Goal: Task Accomplishment & Management: Manage account settings

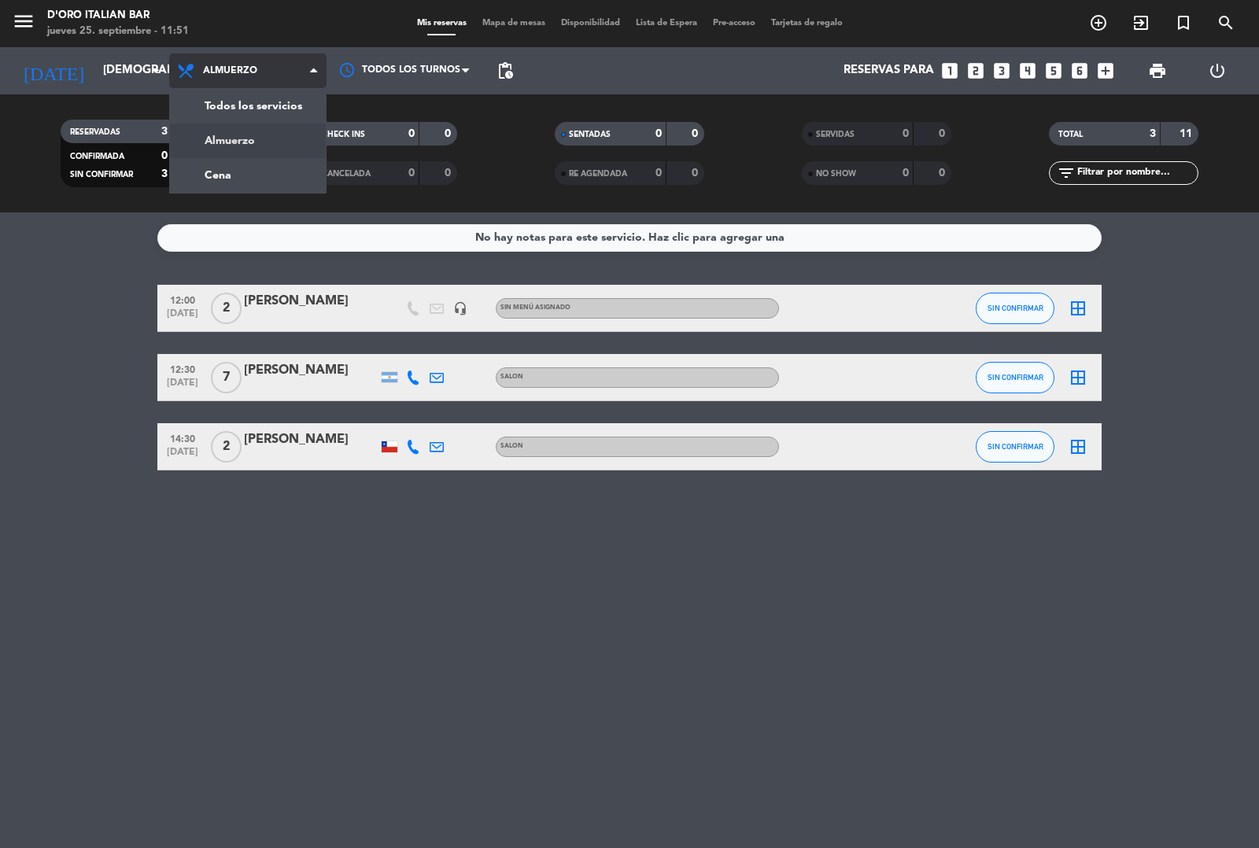
click at [234, 174] on div "menu D'oro Italian Bar jueves 25. septiembre - 11:51 Mis reservas Mapa de mesas…" at bounding box center [629, 106] width 1259 height 212
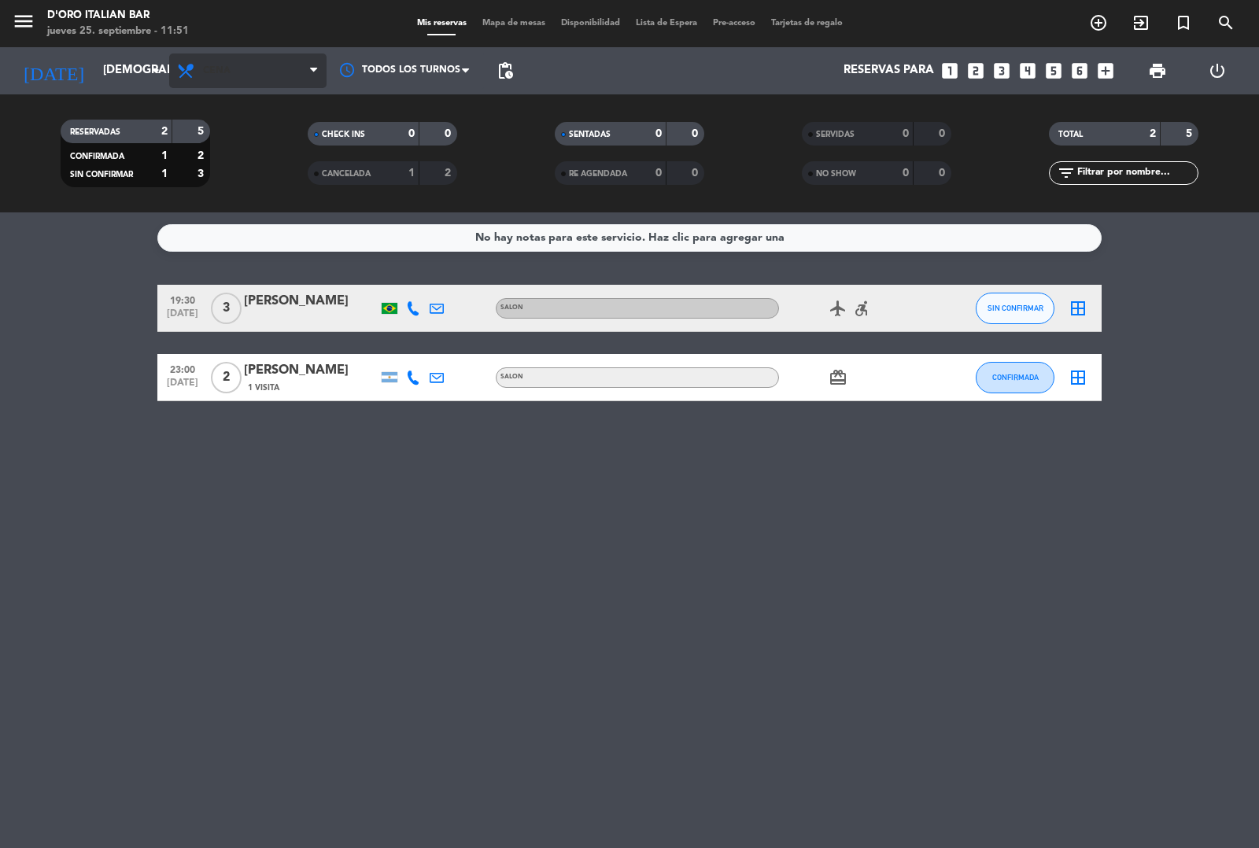
click at [287, 61] on span "Cena" at bounding box center [247, 71] width 157 height 35
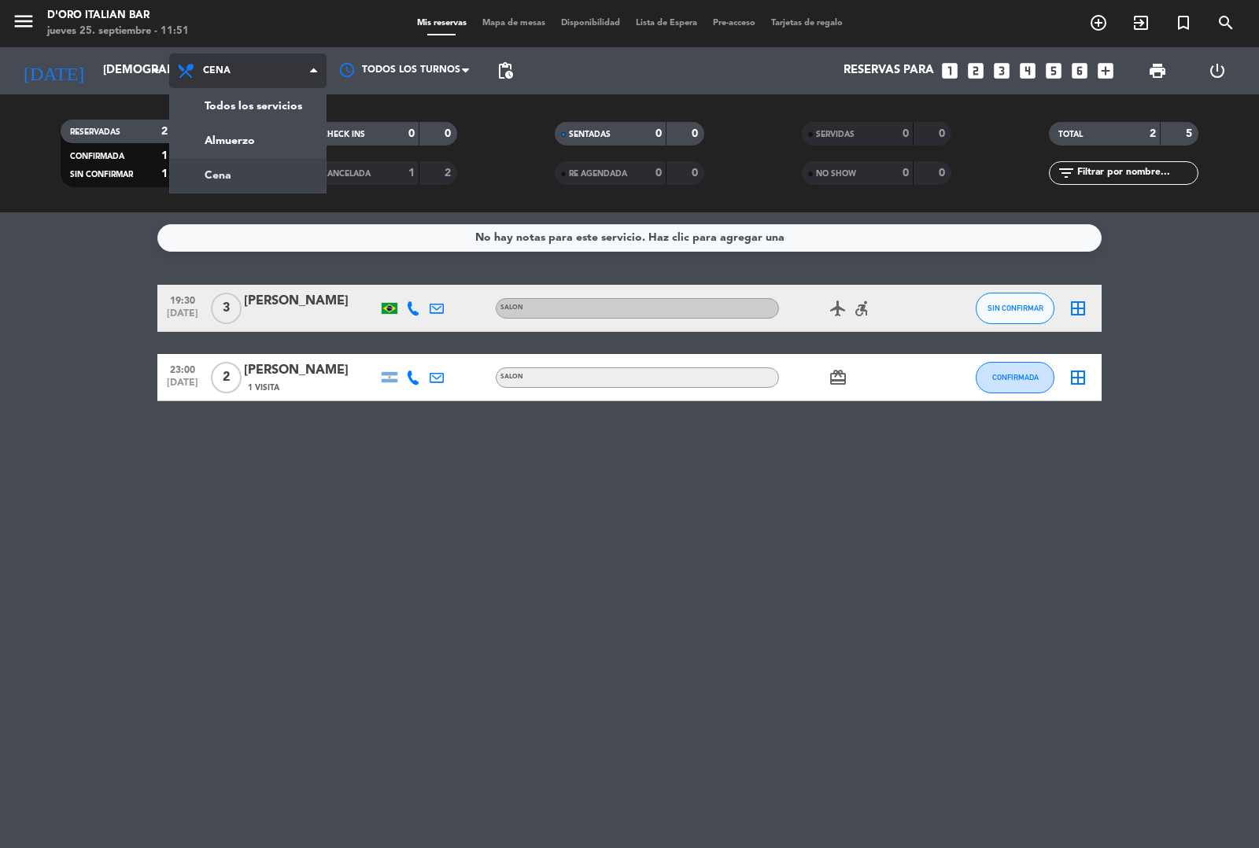
click at [272, 142] on div "menu D'oro Italian Bar jueves 25. septiembre - 11:51 Mis reservas Mapa de mesas…" at bounding box center [629, 106] width 1259 height 212
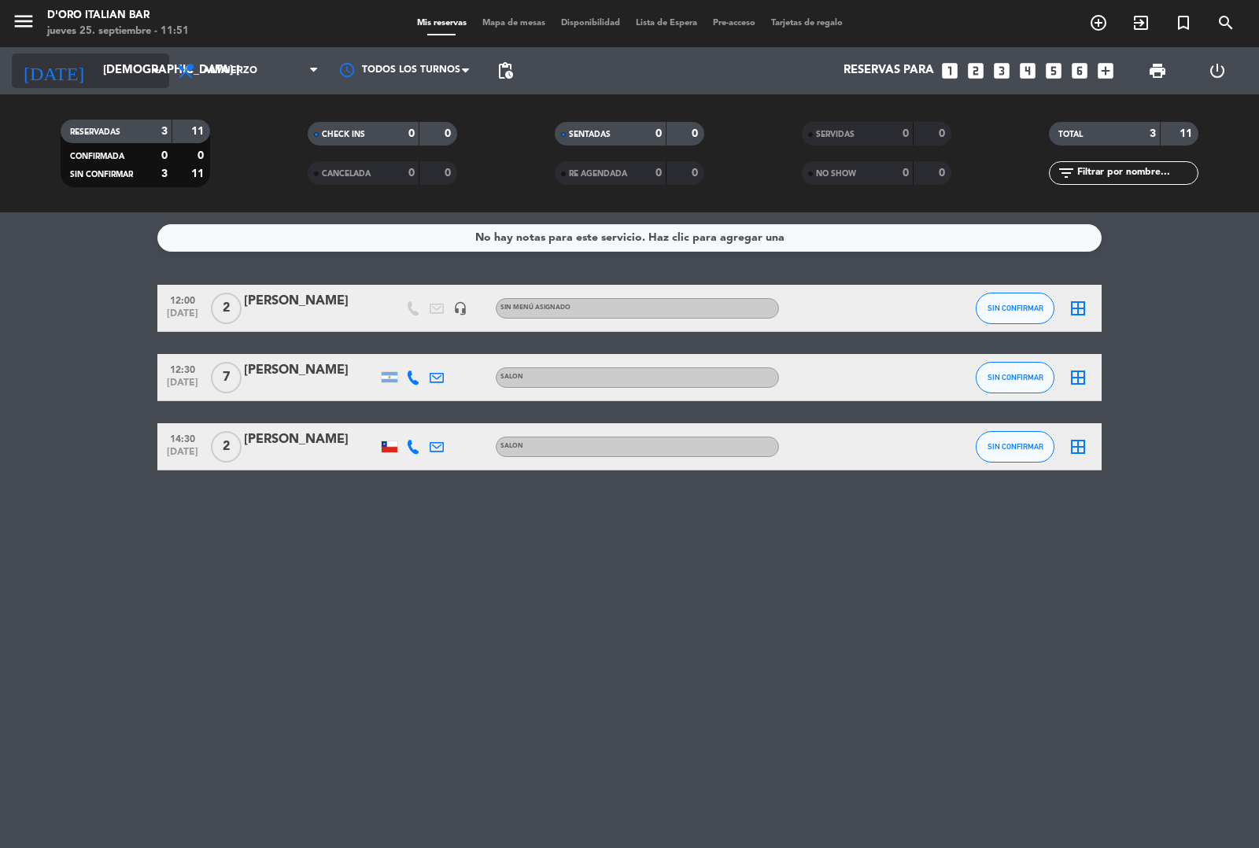
click at [135, 71] on input "[DEMOGRAPHIC_DATA] [DATE]" at bounding box center [171, 71] width 152 height 30
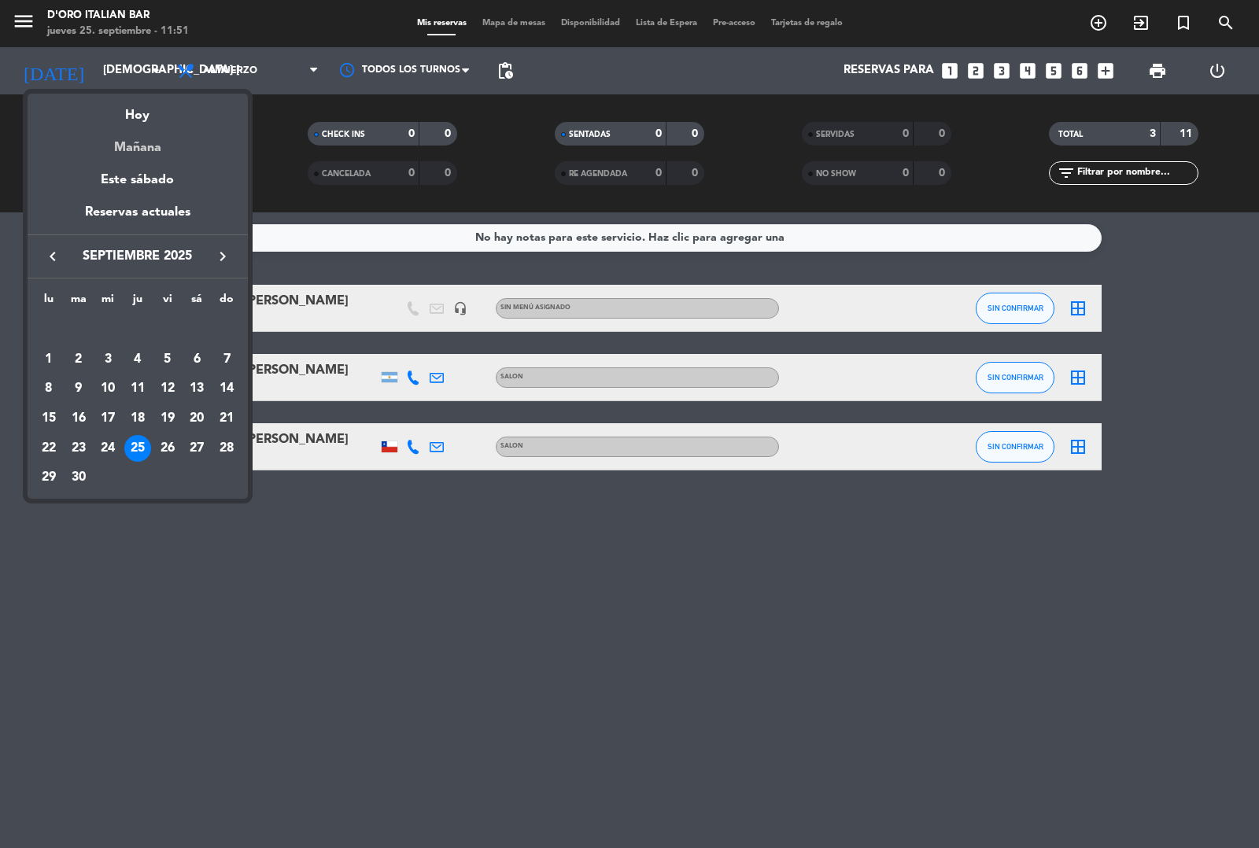
click at [162, 148] on div "Mañana" at bounding box center [138, 142] width 220 height 32
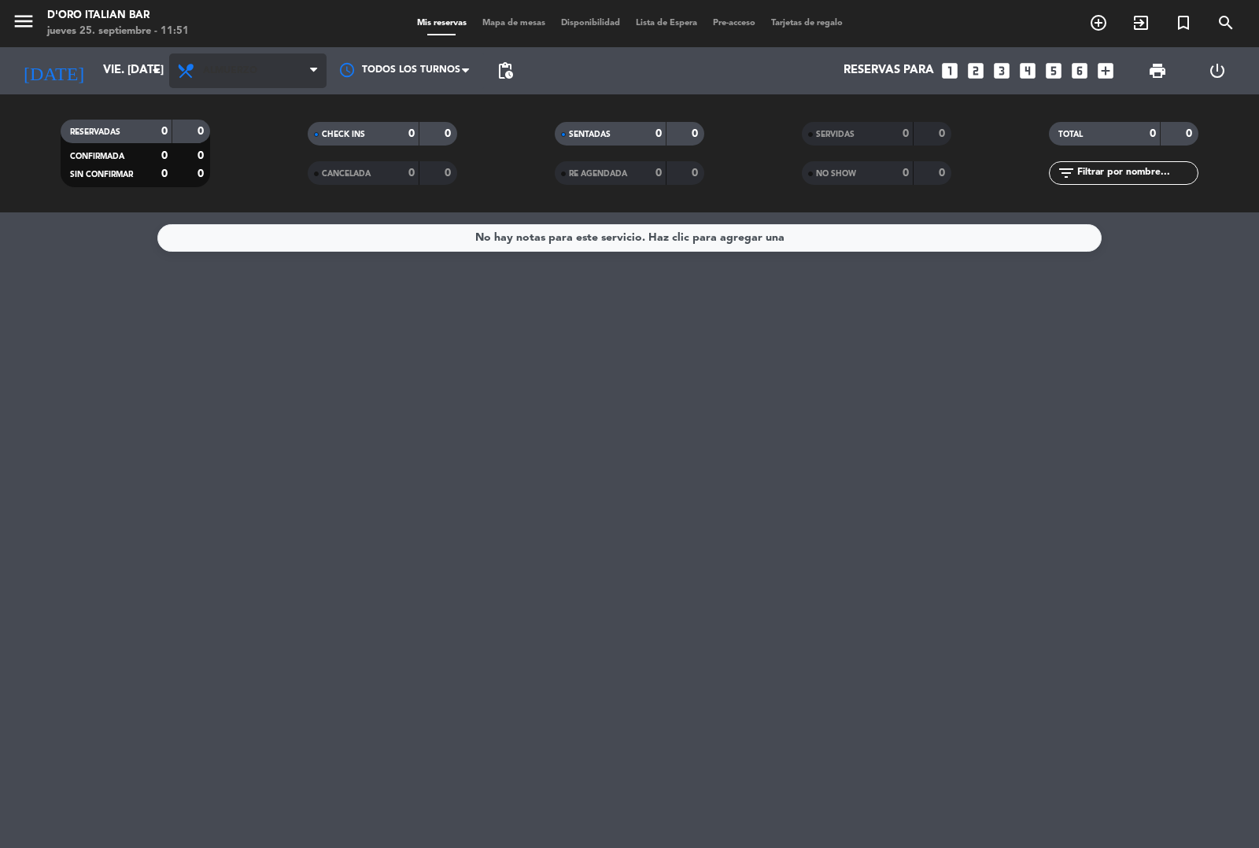
click at [256, 81] on span "Almuerzo" at bounding box center [247, 71] width 157 height 35
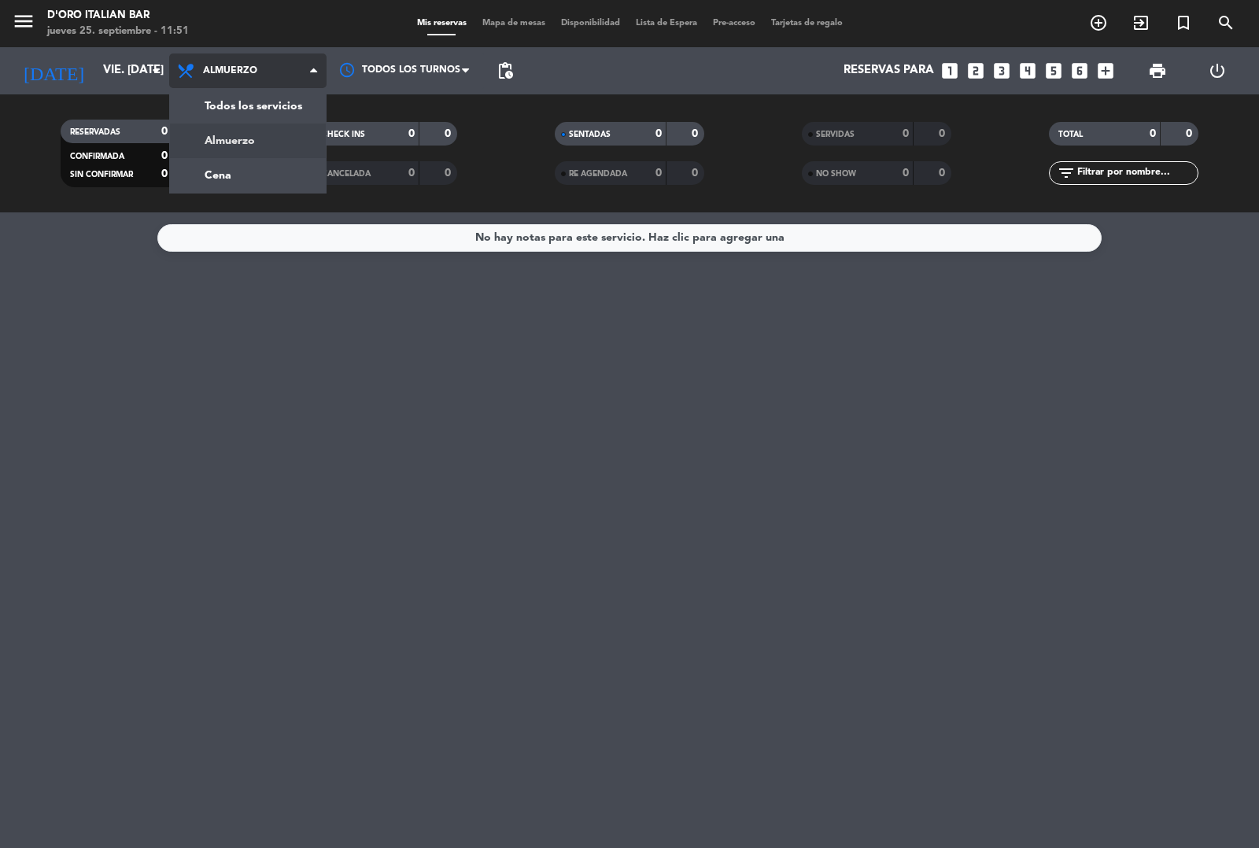
click at [264, 171] on div "menu D'oro Italian Bar jueves 25. septiembre - 11:51 Mis reservas Mapa de mesas…" at bounding box center [629, 106] width 1259 height 212
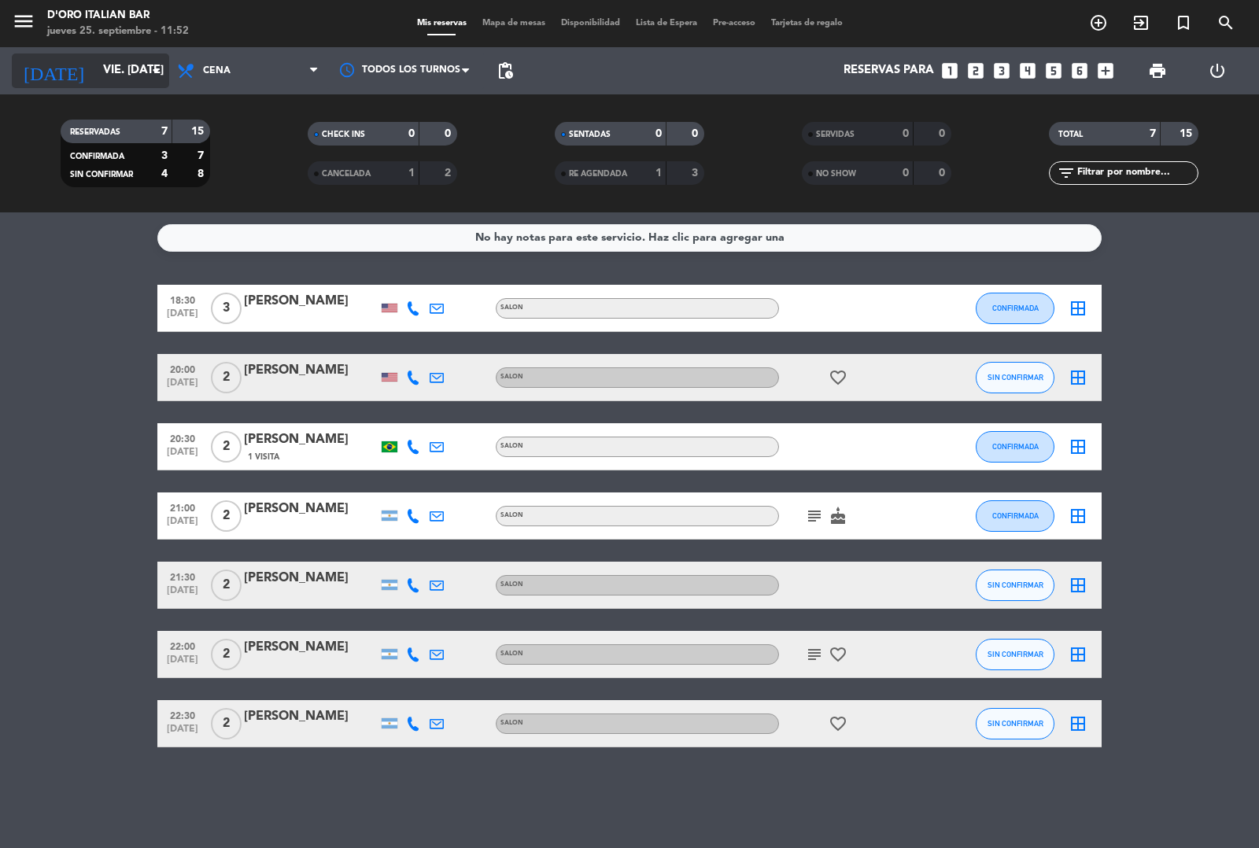
click at [97, 67] on input "vie. [DATE]" at bounding box center [171, 71] width 152 height 30
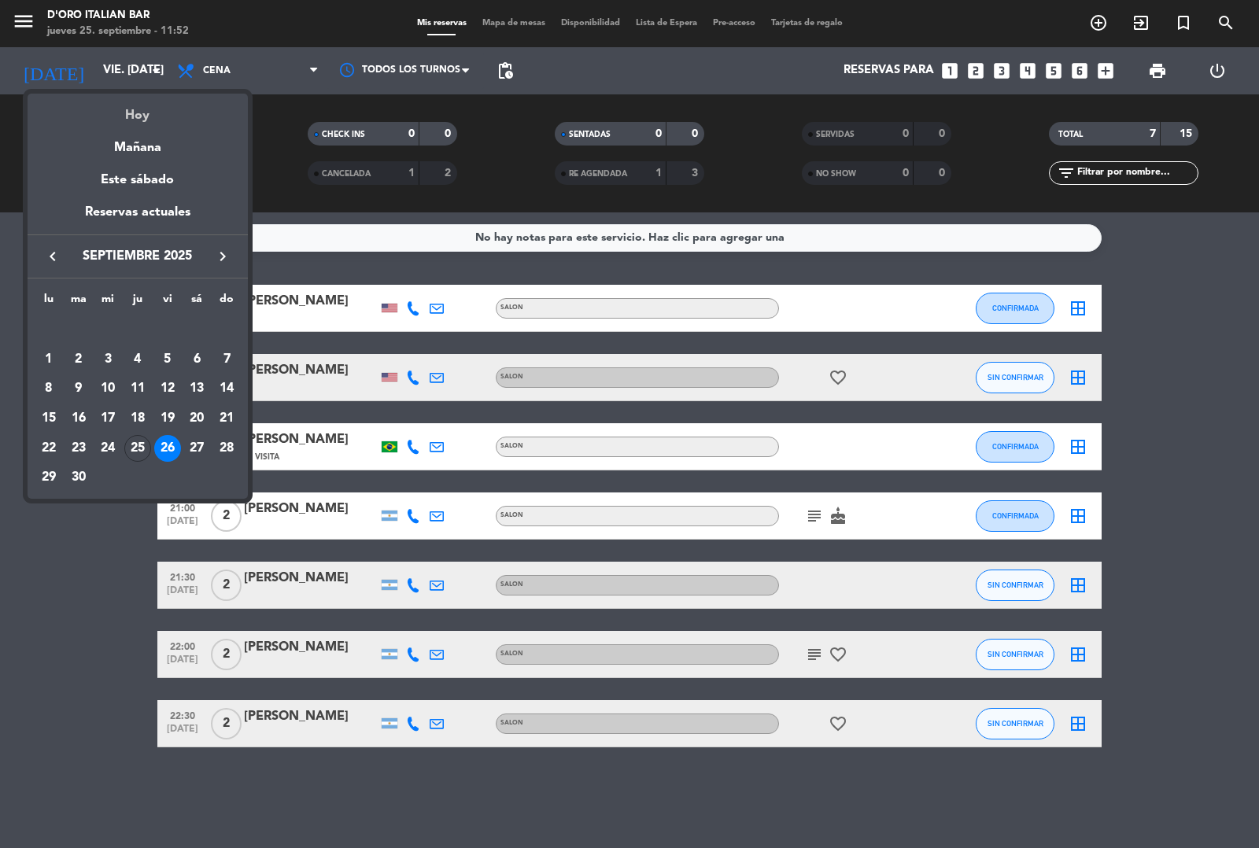
click at [138, 114] on div "Hoy" at bounding box center [138, 110] width 220 height 32
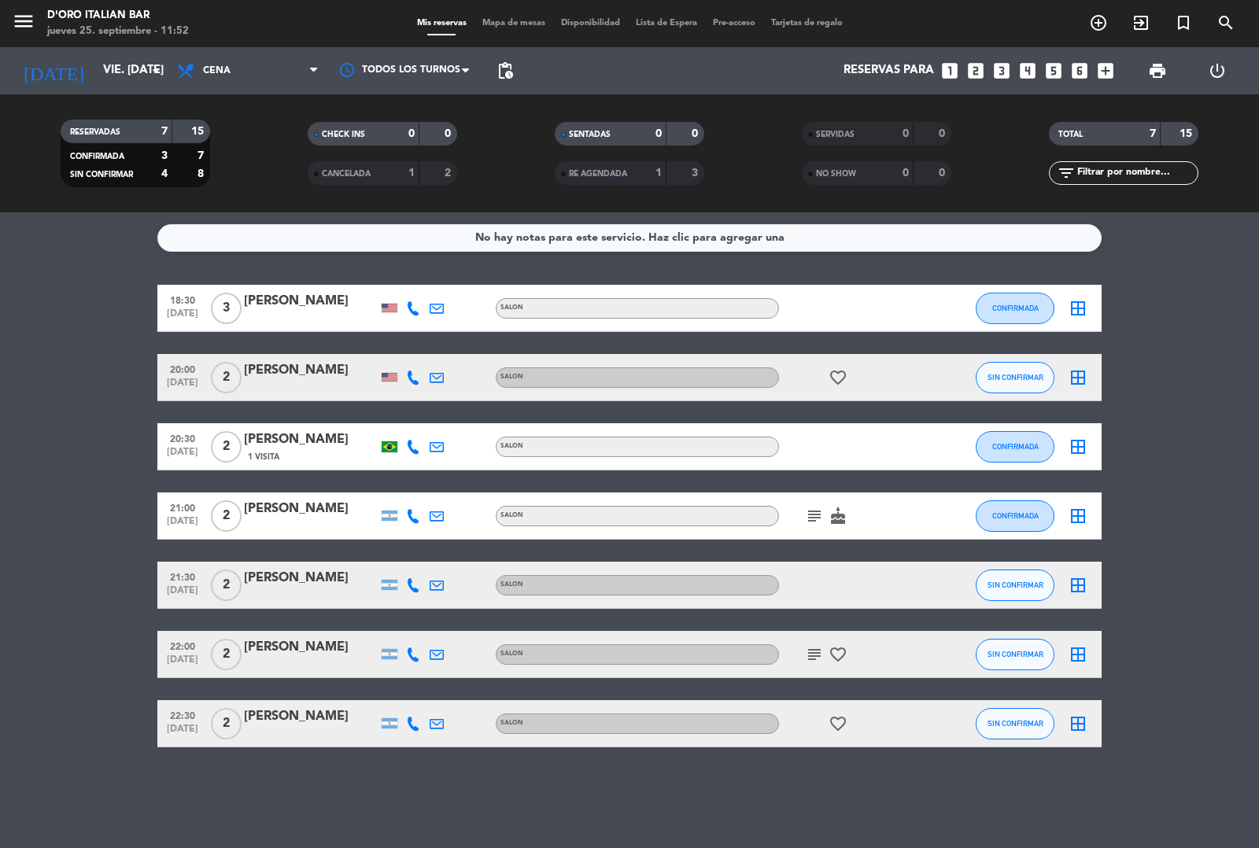
type input "[DEMOGRAPHIC_DATA] [DATE]"
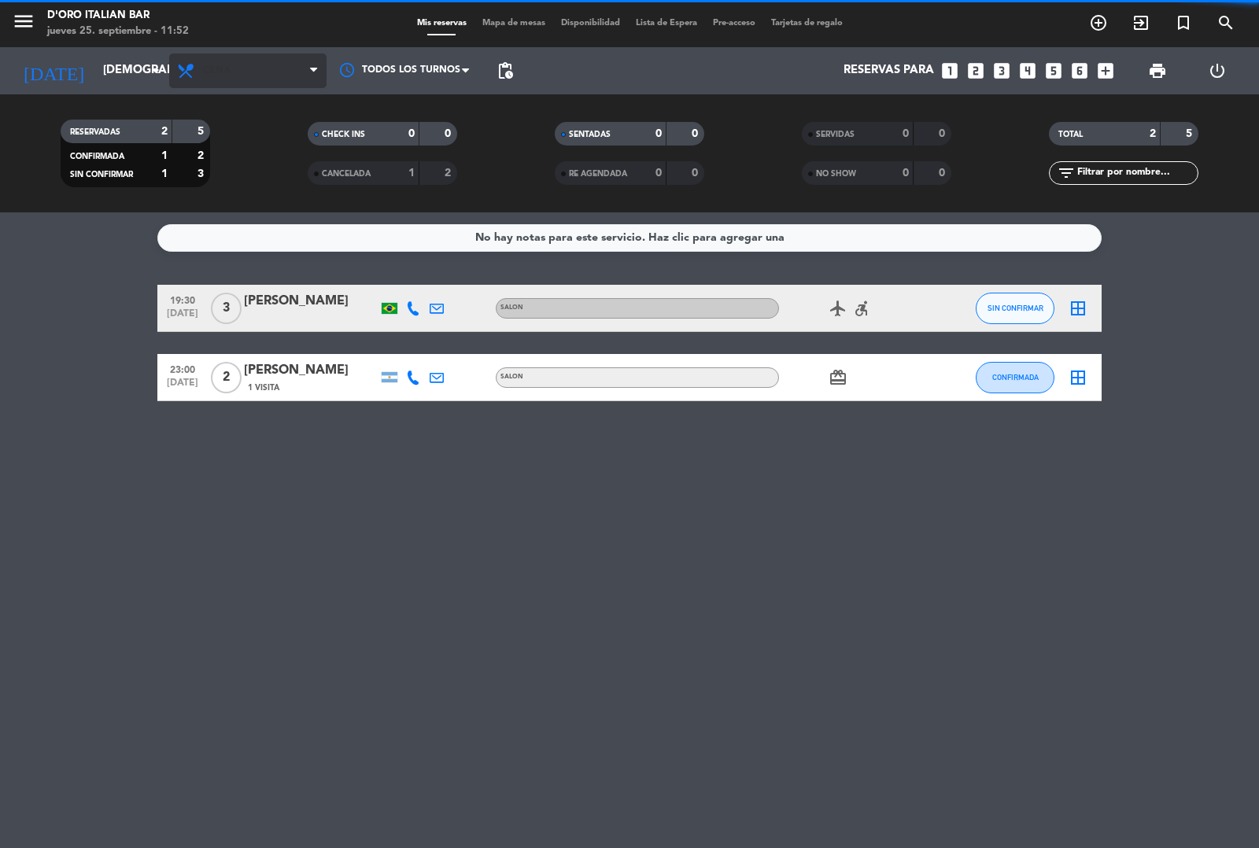
click at [234, 76] on span "Cena" at bounding box center [247, 71] width 157 height 35
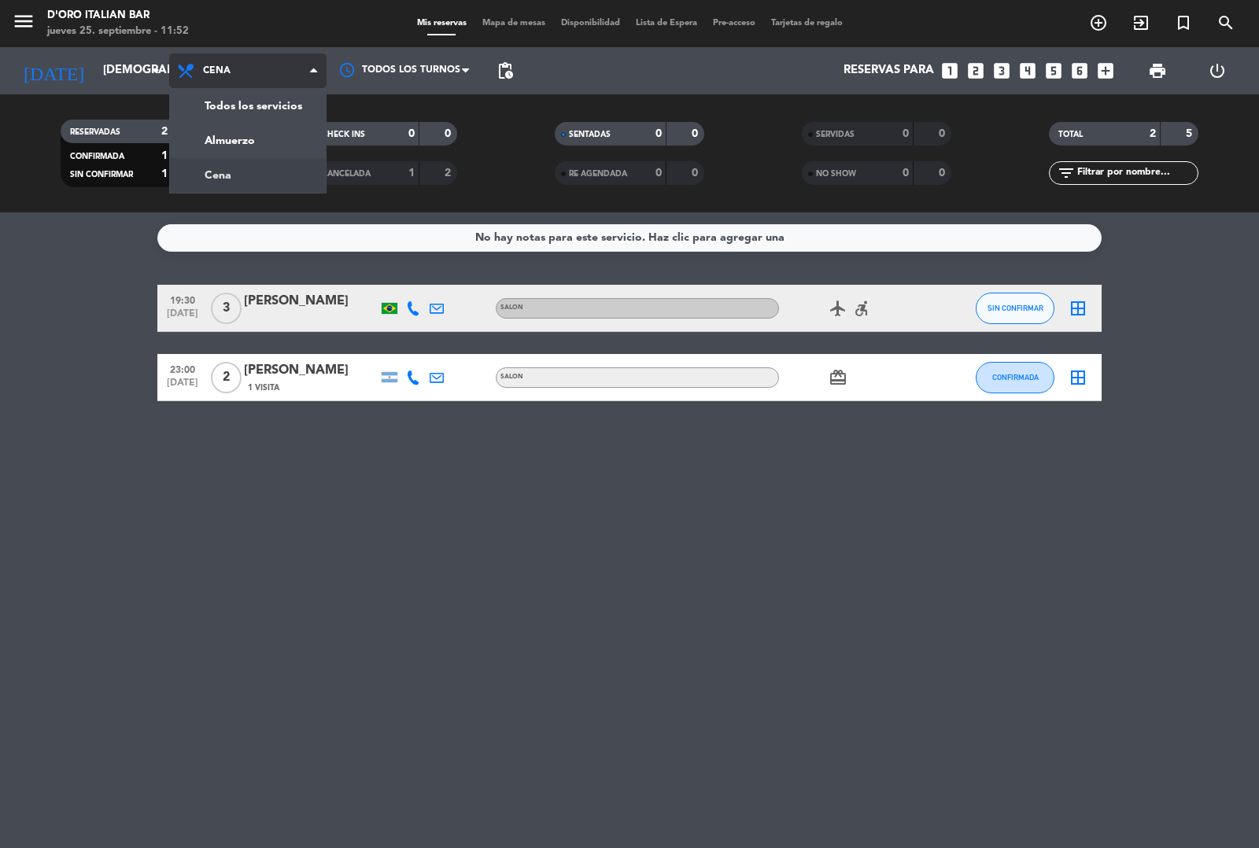
click at [240, 140] on div "menu D'oro Italian Bar jueves 25. septiembre - 11:52 Mis reservas Mapa de mesas…" at bounding box center [629, 106] width 1259 height 212
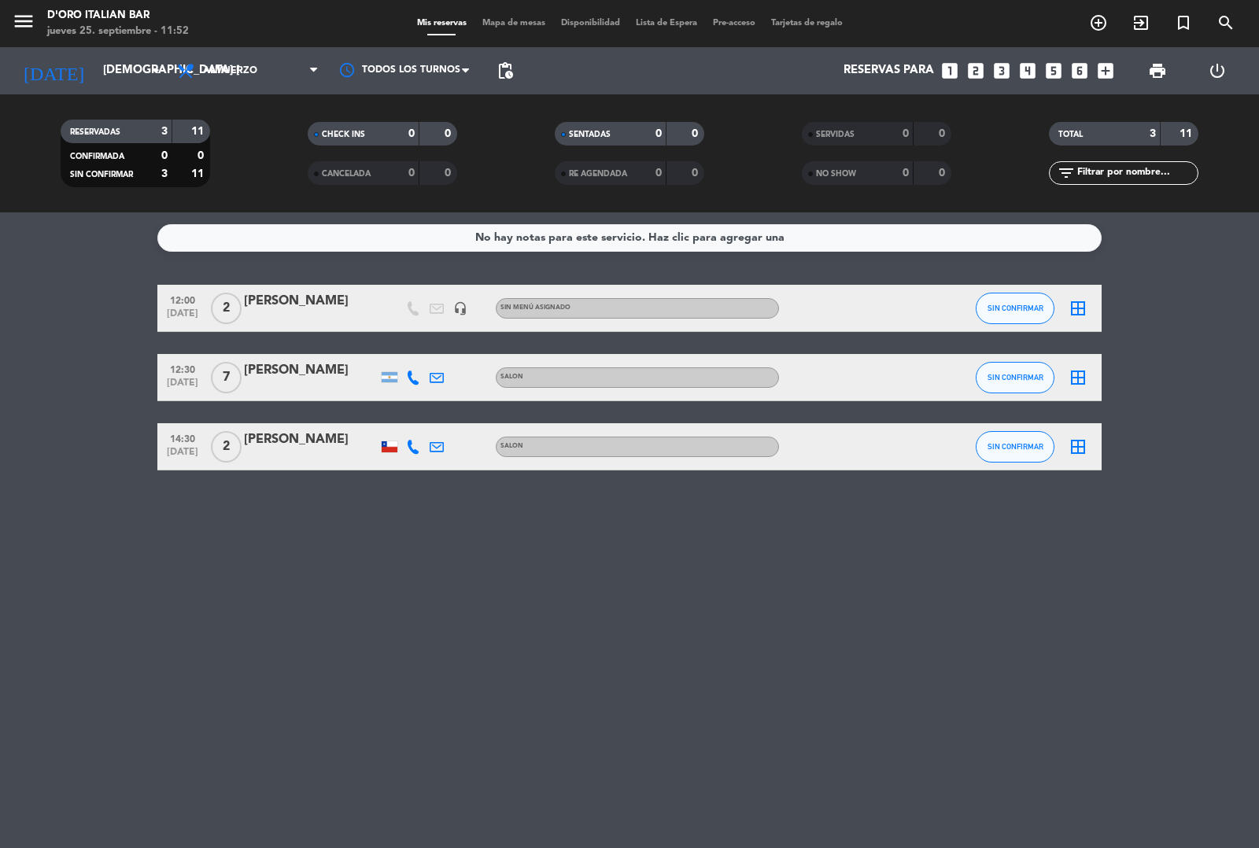
click at [1225, 20] on icon "search" at bounding box center [1226, 22] width 19 height 19
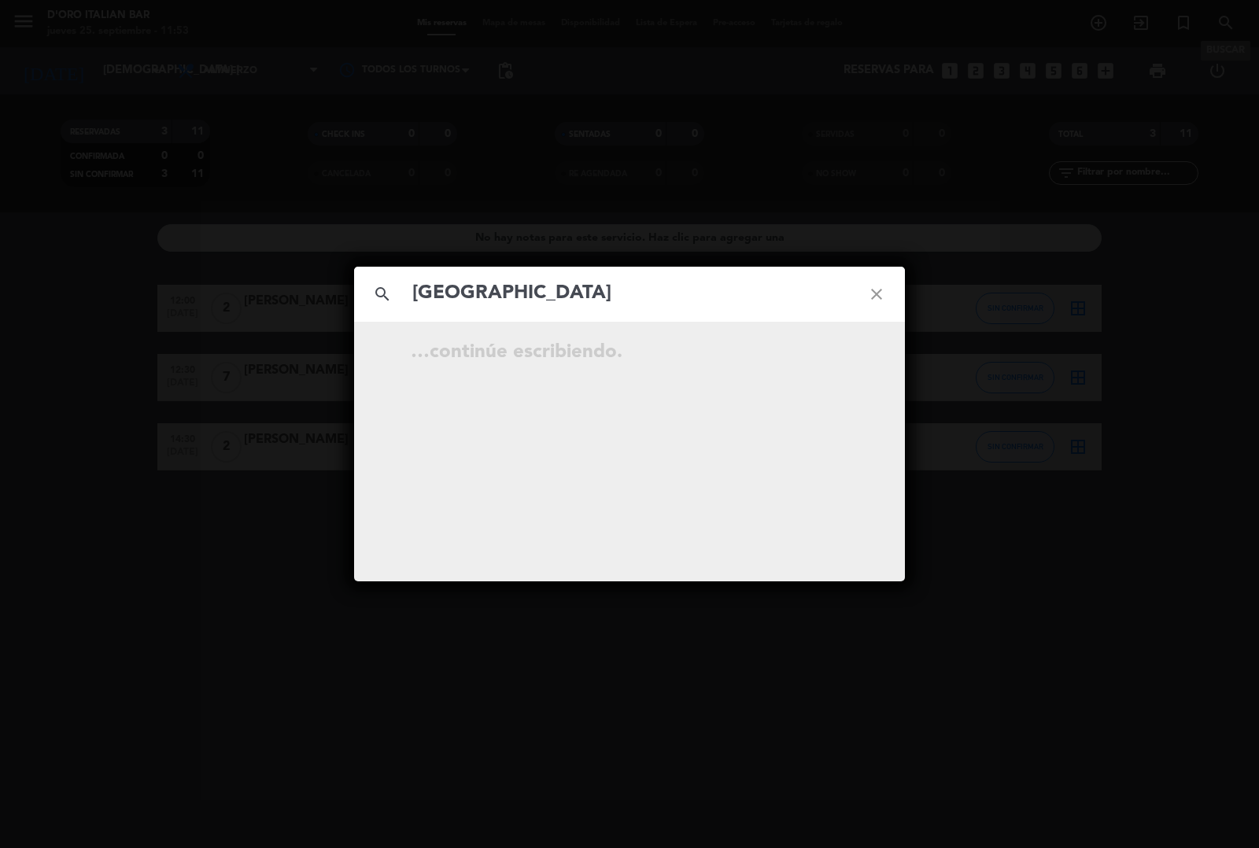
type input "[GEOGRAPHIC_DATA]"
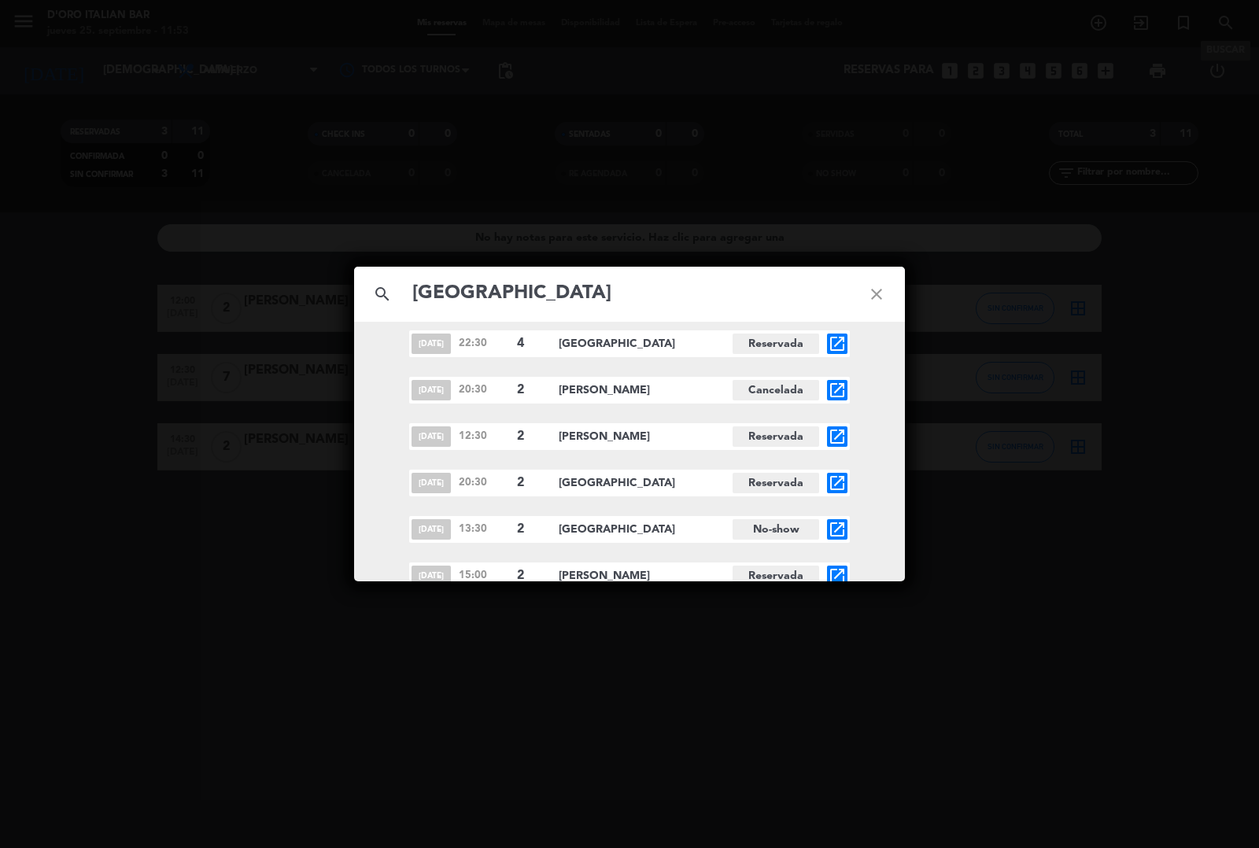
scroll to position [2955, 0]
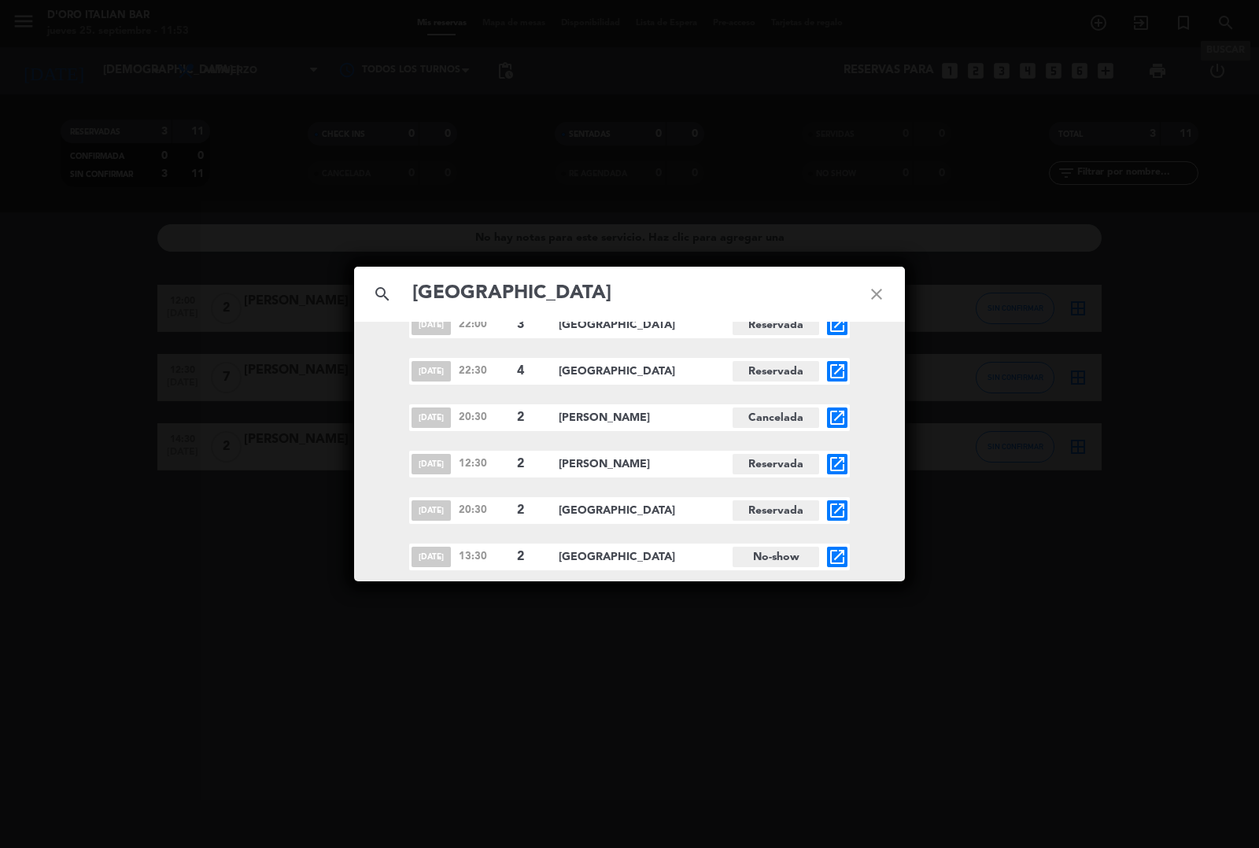
click at [1014, 647] on div "search [PERSON_NAME] close [DATE] 22:00 4 [GEOGRAPHIC_DATA][PERSON_NAME][GEOGRA…" at bounding box center [629, 424] width 1259 height 848
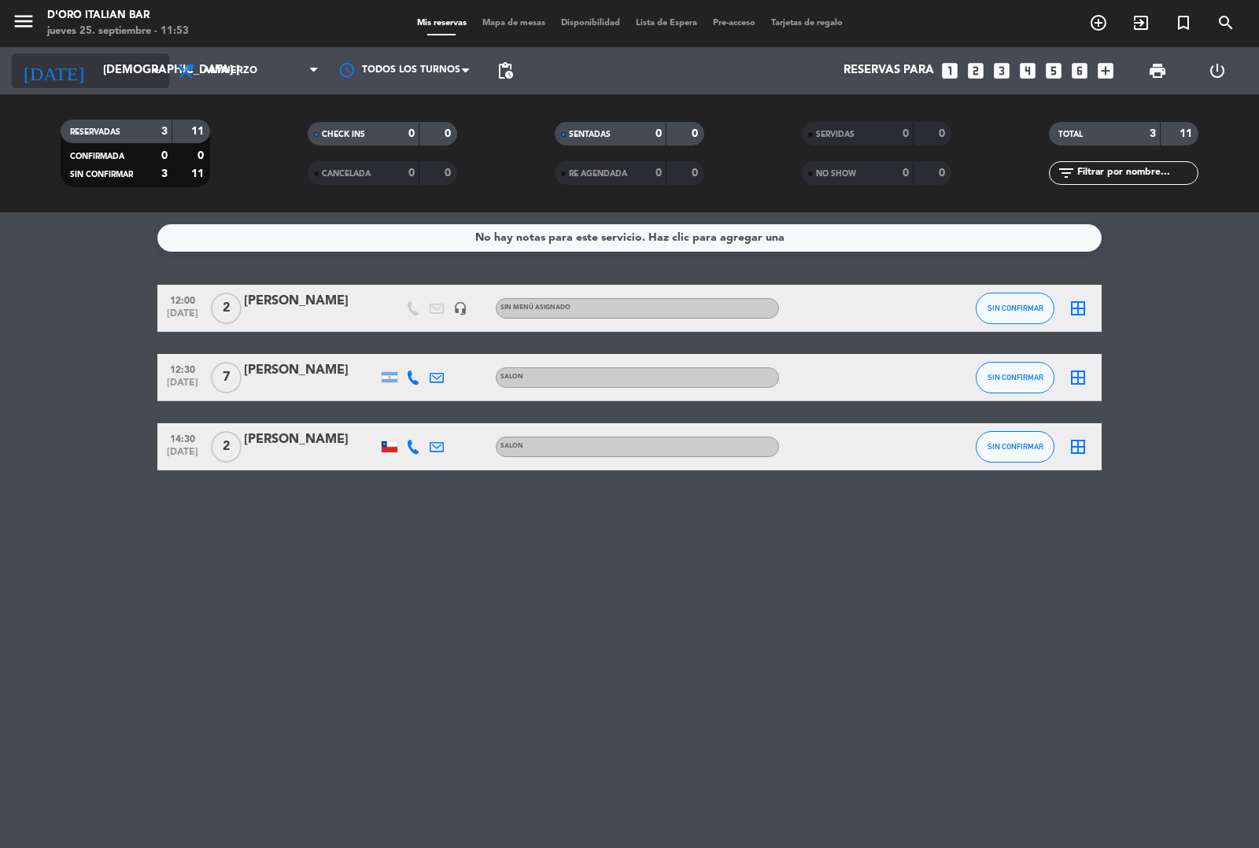
click at [108, 67] on input "[DEMOGRAPHIC_DATA] [DATE]" at bounding box center [171, 71] width 152 height 30
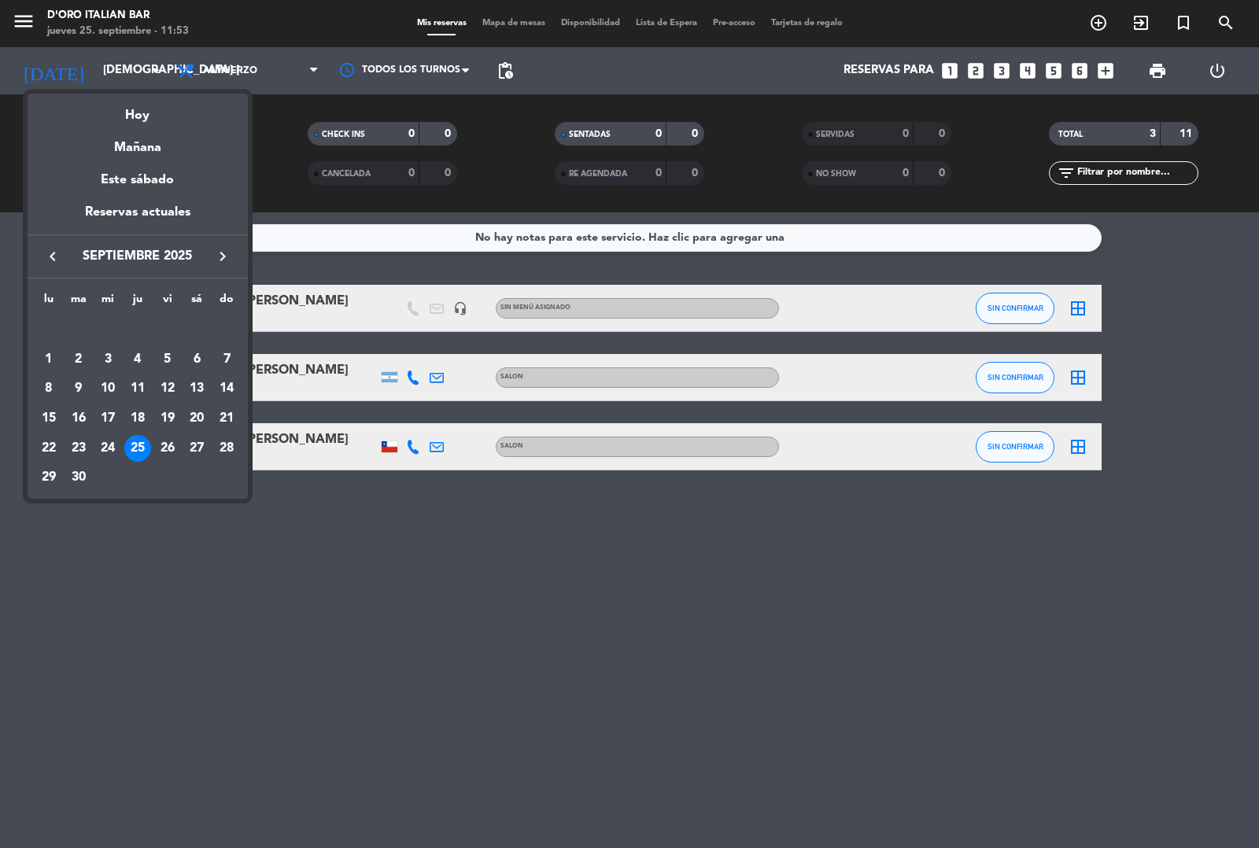
click at [228, 261] on icon "keyboard_arrow_right" at bounding box center [222, 256] width 19 height 19
click at [222, 261] on icon "keyboard_arrow_right" at bounding box center [222, 256] width 19 height 19
click at [221, 253] on icon "keyboard_arrow_right" at bounding box center [222, 256] width 19 height 19
click at [224, 253] on icon "keyboard_arrow_right" at bounding box center [222, 256] width 19 height 19
click at [222, 253] on icon "keyboard_arrow_right" at bounding box center [222, 256] width 19 height 19
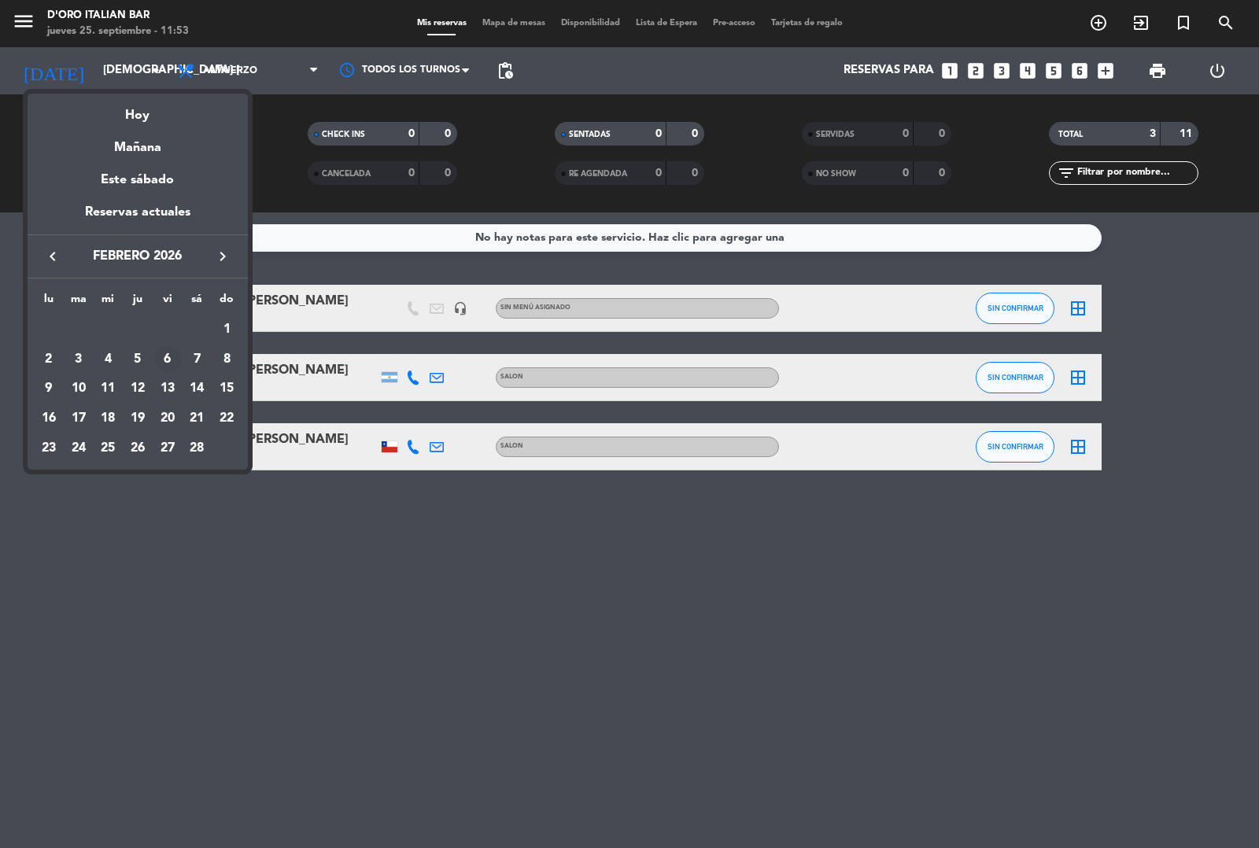
click at [168, 359] on div "6" at bounding box center [167, 359] width 27 height 27
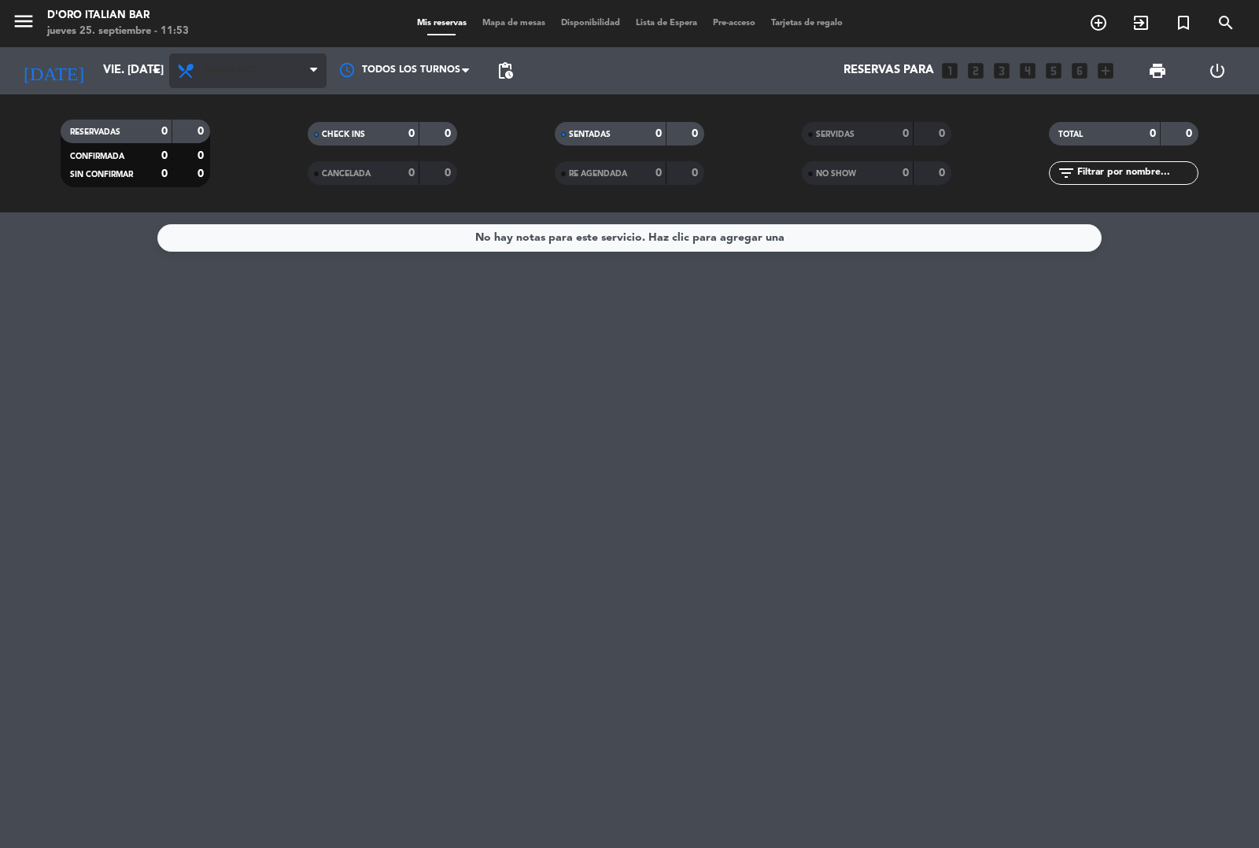
click at [272, 72] on span "Almuerzo" at bounding box center [247, 71] width 157 height 35
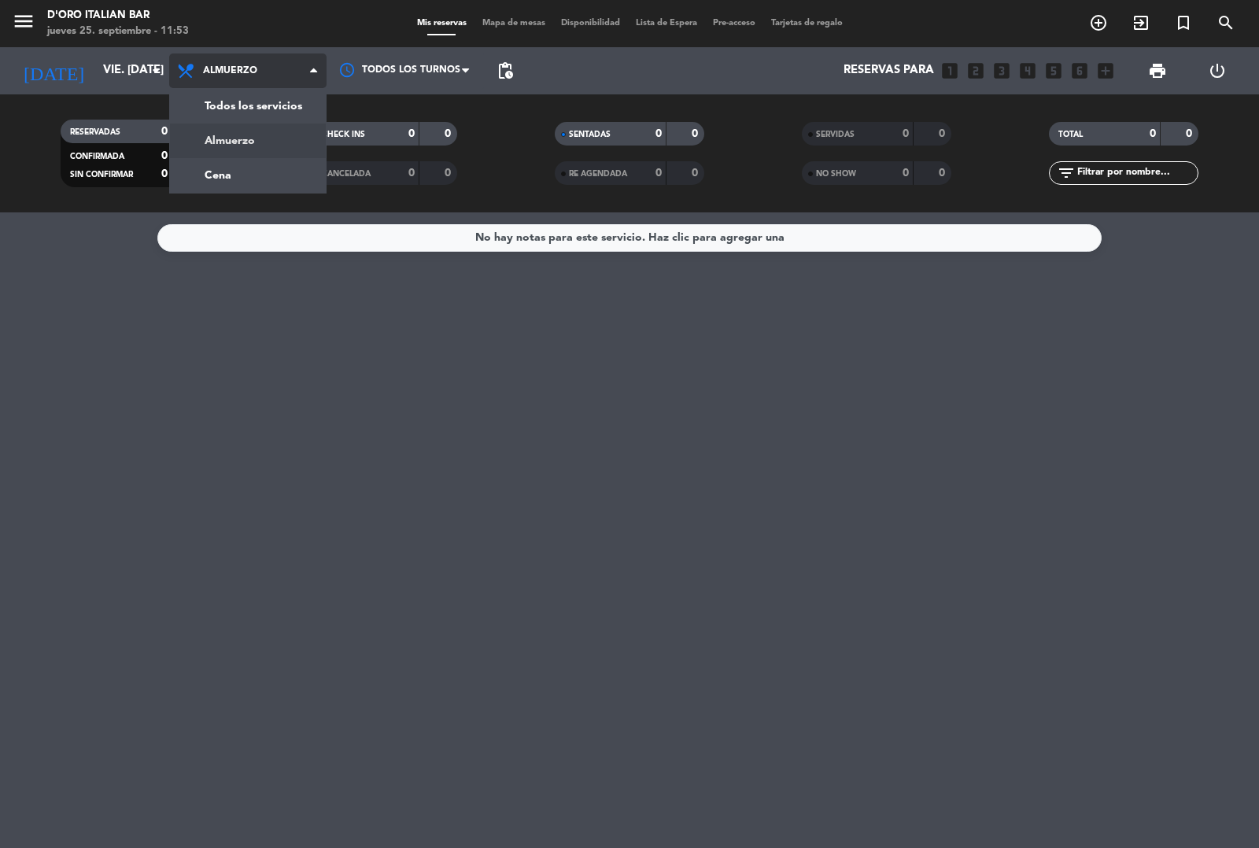
click at [252, 178] on div "menu D'oro Italian Bar jueves 25. septiembre - 11:53 Mis reservas Mapa de mesas…" at bounding box center [629, 106] width 1259 height 212
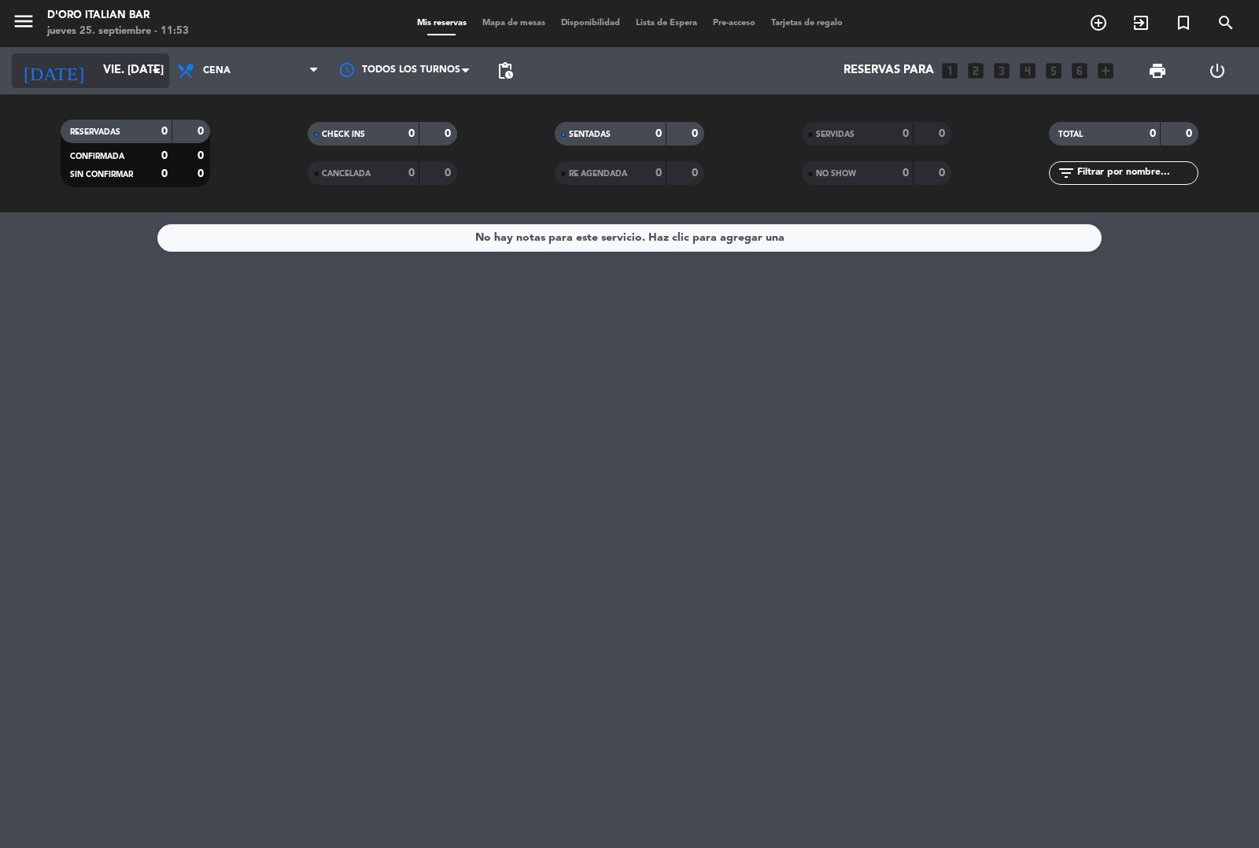
click at [114, 69] on input "vie. [DATE]" at bounding box center [171, 71] width 152 height 30
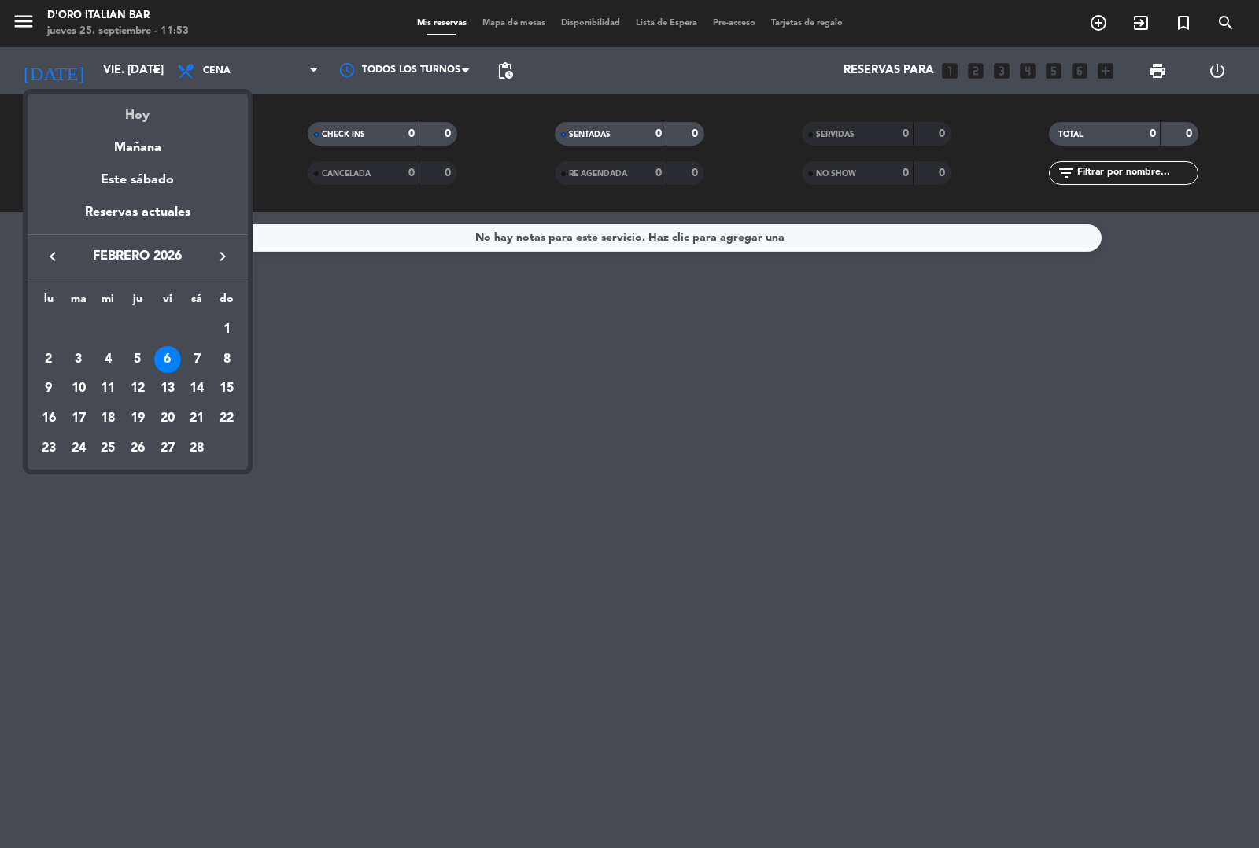
click at [150, 112] on div "Hoy" at bounding box center [138, 110] width 220 height 32
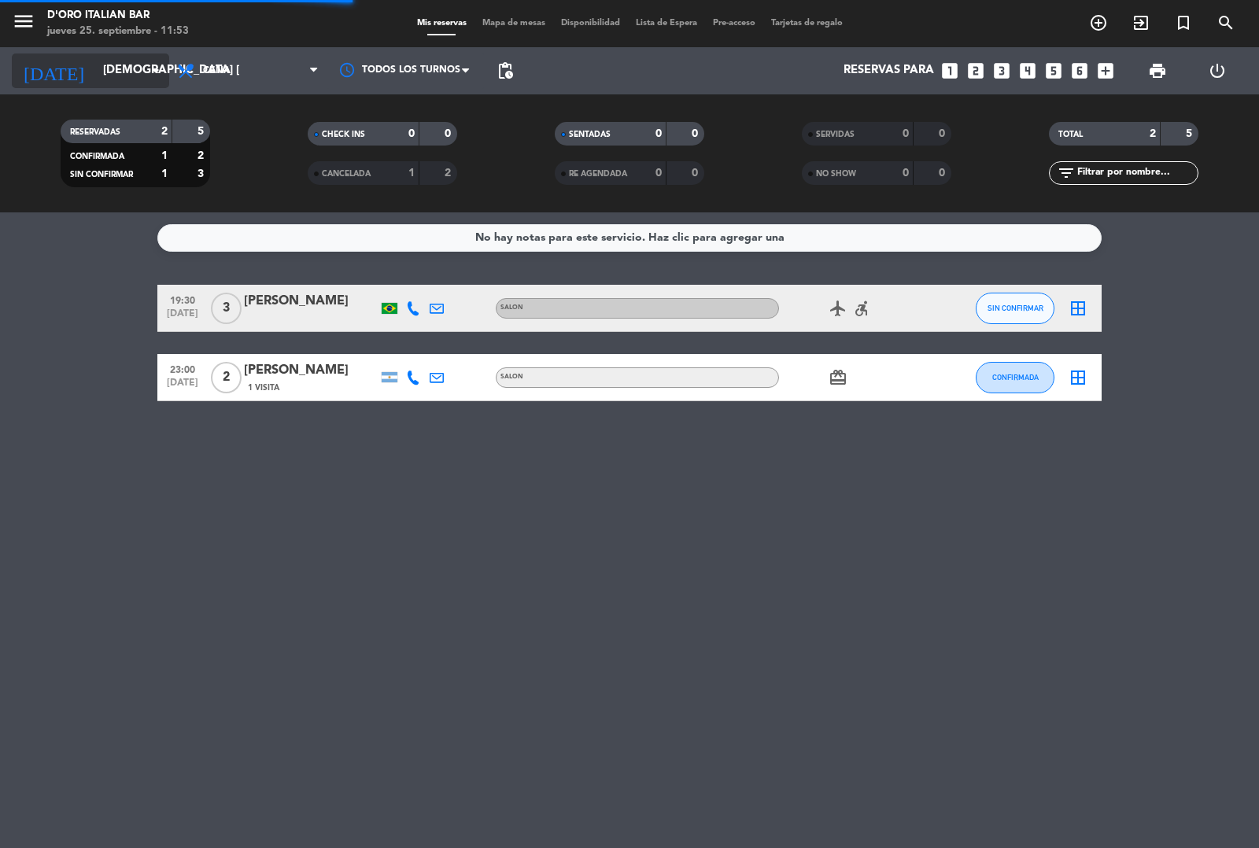
click at [128, 73] on input "[DEMOGRAPHIC_DATA] [DATE]" at bounding box center [171, 71] width 152 height 30
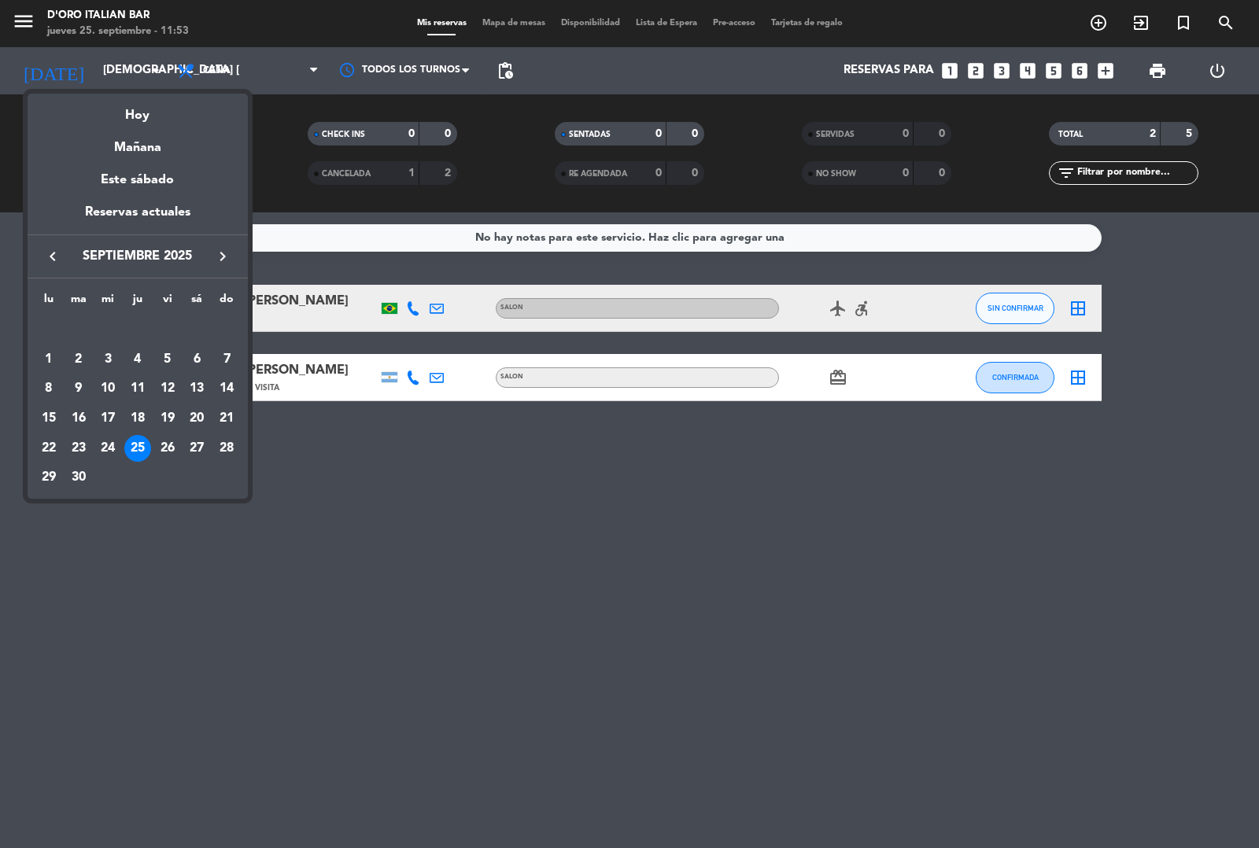
click at [230, 253] on icon "keyboard_arrow_right" at bounding box center [222, 256] width 19 height 19
click at [138, 357] on div "2" at bounding box center [137, 359] width 27 height 27
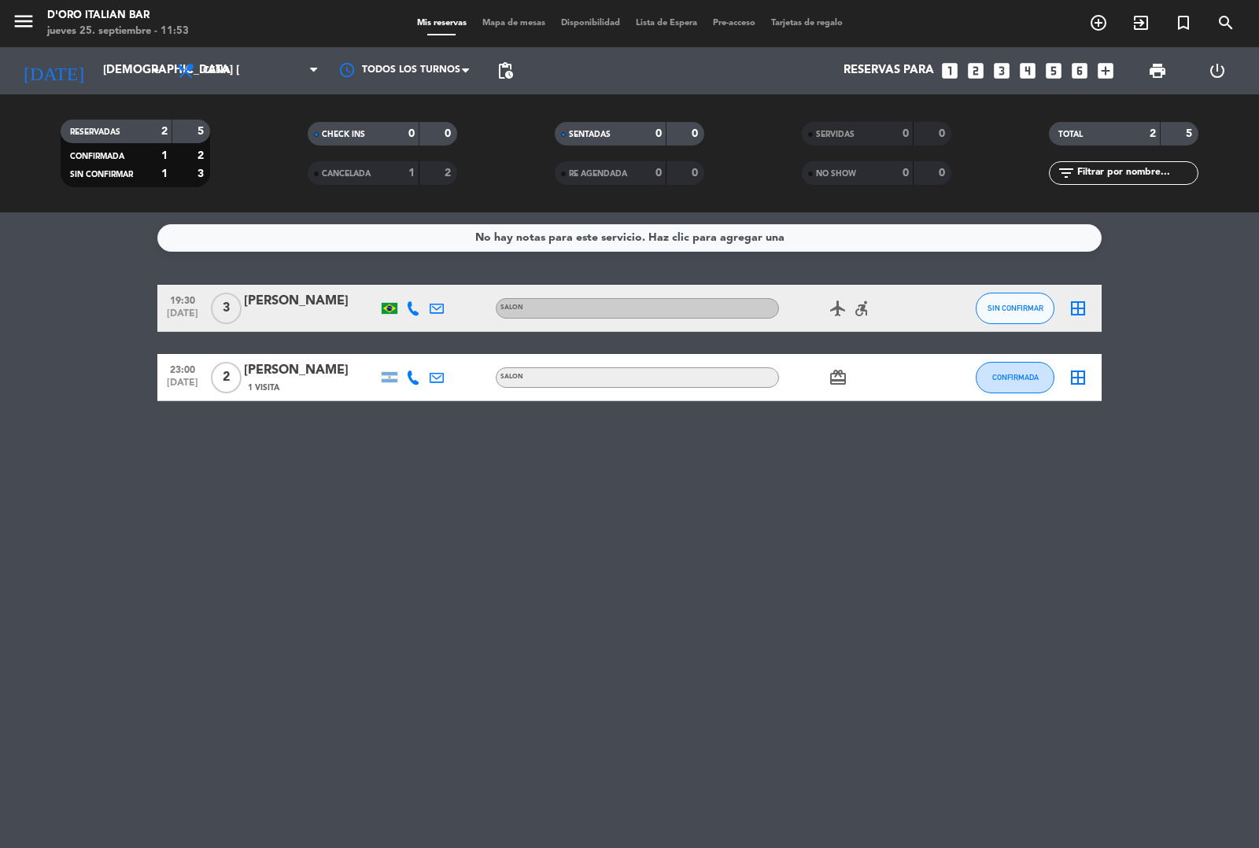
type input "[DEMOGRAPHIC_DATA] [DATE]"
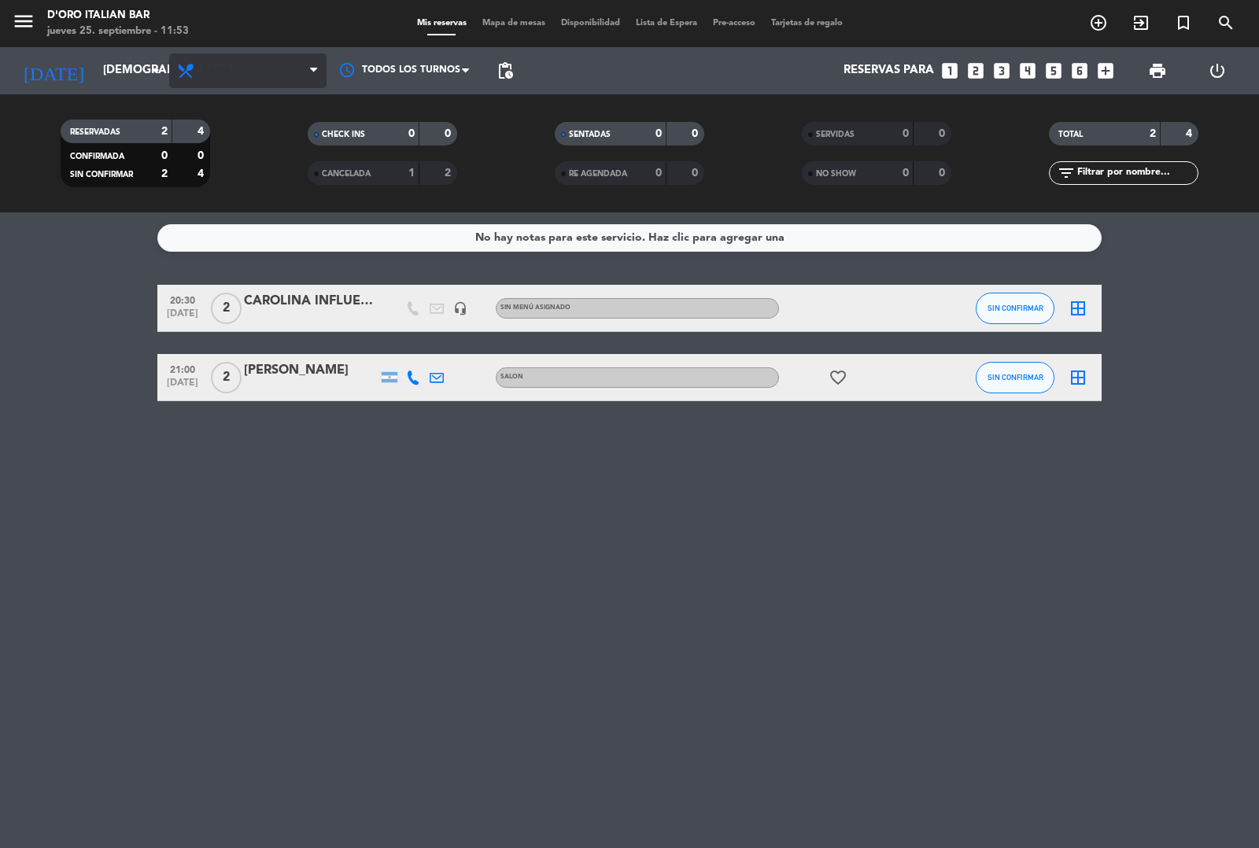
click at [257, 56] on span "Cena" at bounding box center [247, 71] width 157 height 35
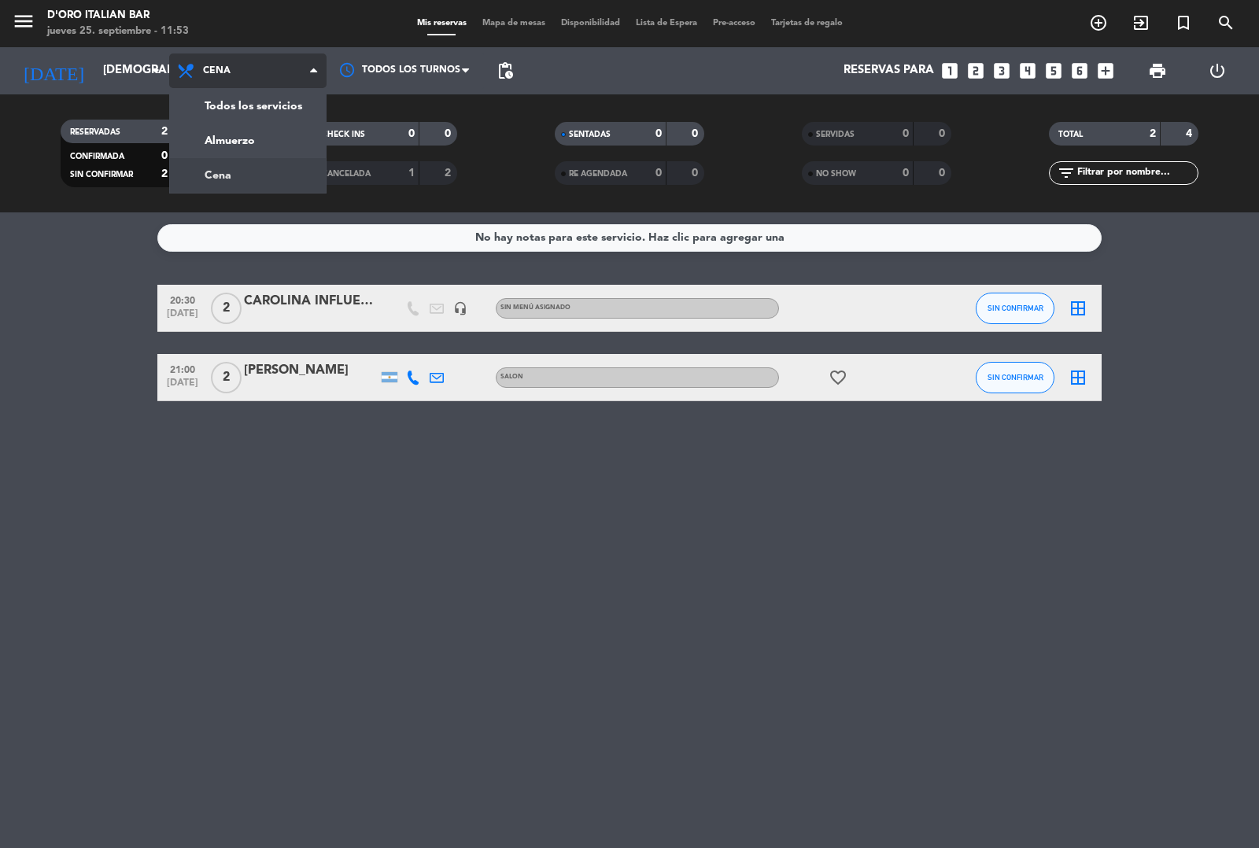
click at [246, 139] on div "menu D'oro Italian Bar jueves 25. septiembre - 11:53 Mis reservas Mapa de mesas…" at bounding box center [629, 106] width 1259 height 212
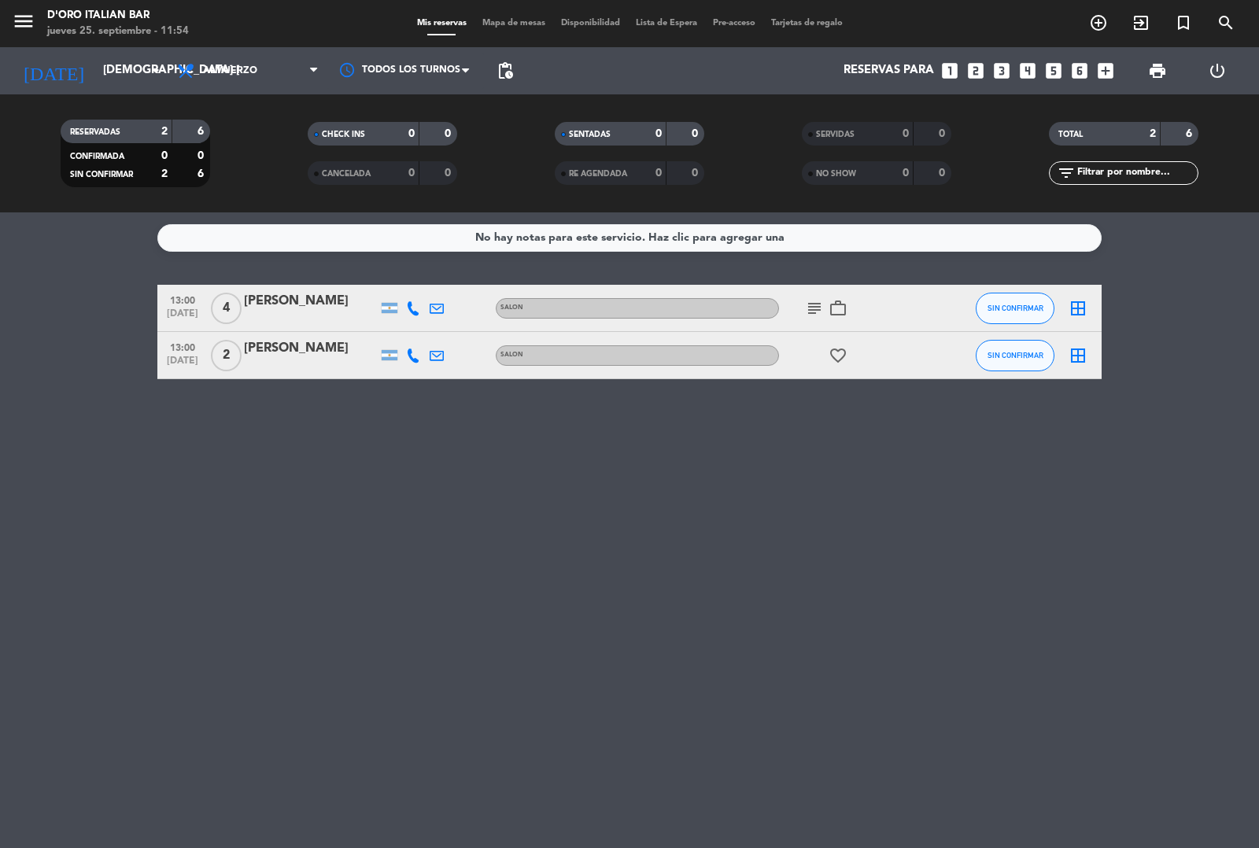
click at [883, 301] on div "subject work_outline" at bounding box center [850, 308] width 142 height 46
click at [309, 305] on div "[PERSON_NAME]" at bounding box center [311, 301] width 134 height 20
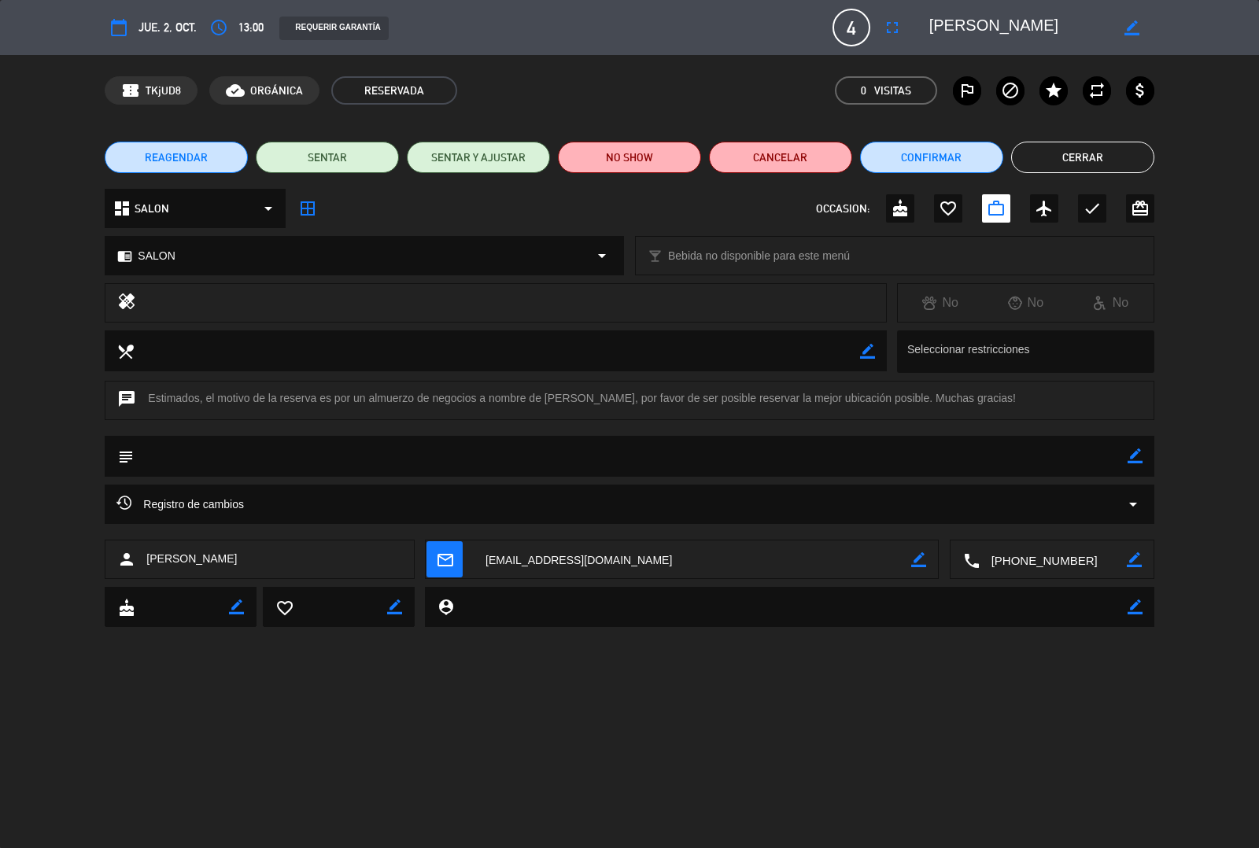
click at [1130, 28] on icon "border_color" at bounding box center [1132, 27] width 15 height 15
type textarea "F"
type textarea "[PERSON_NAME]"
click at [1134, 28] on icon at bounding box center [1132, 27] width 15 height 15
click at [1095, 155] on button "Cerrar" at bounding box center [1082, 157] width 143 height 31
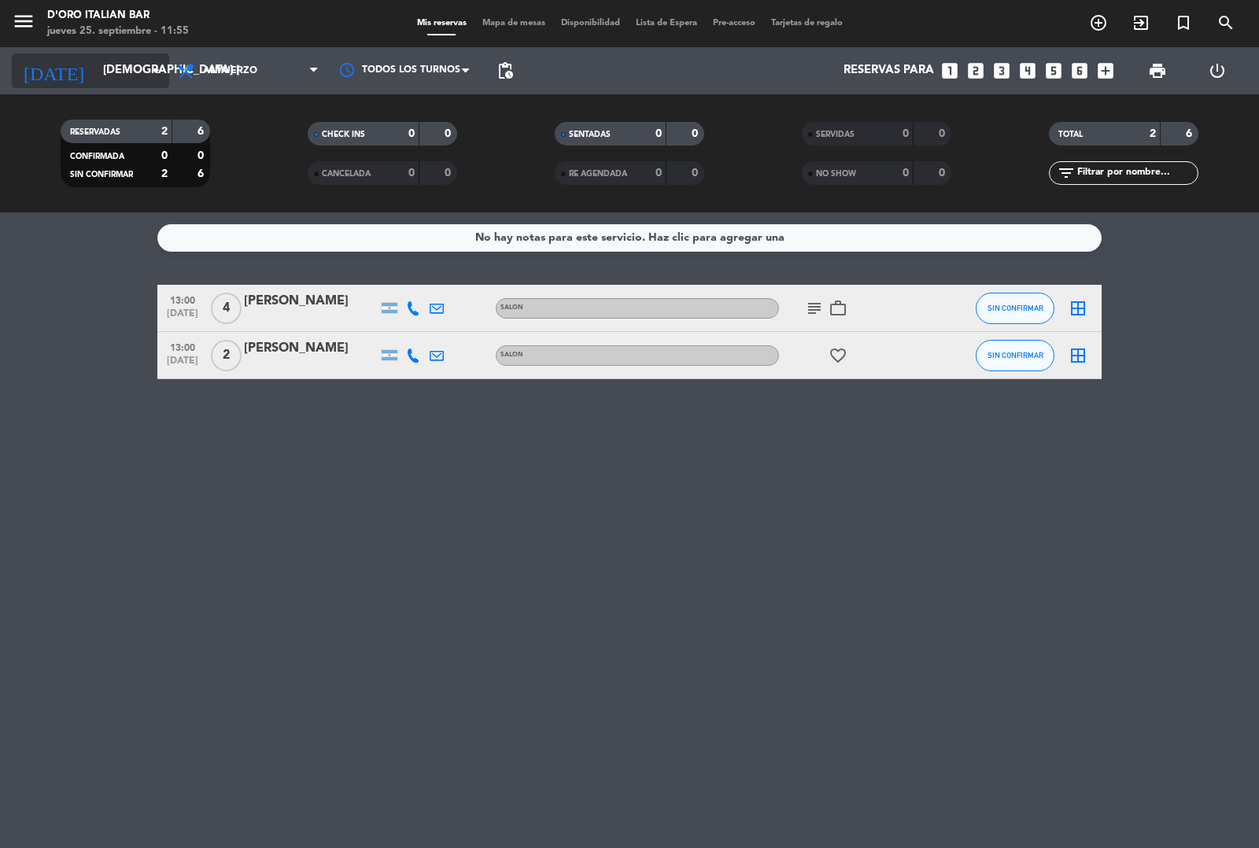
click at [126, 68] on input "[DEMOGRAPHIC_DATA] [DATE]" at bounding box center [171, 71] width 152 height 30
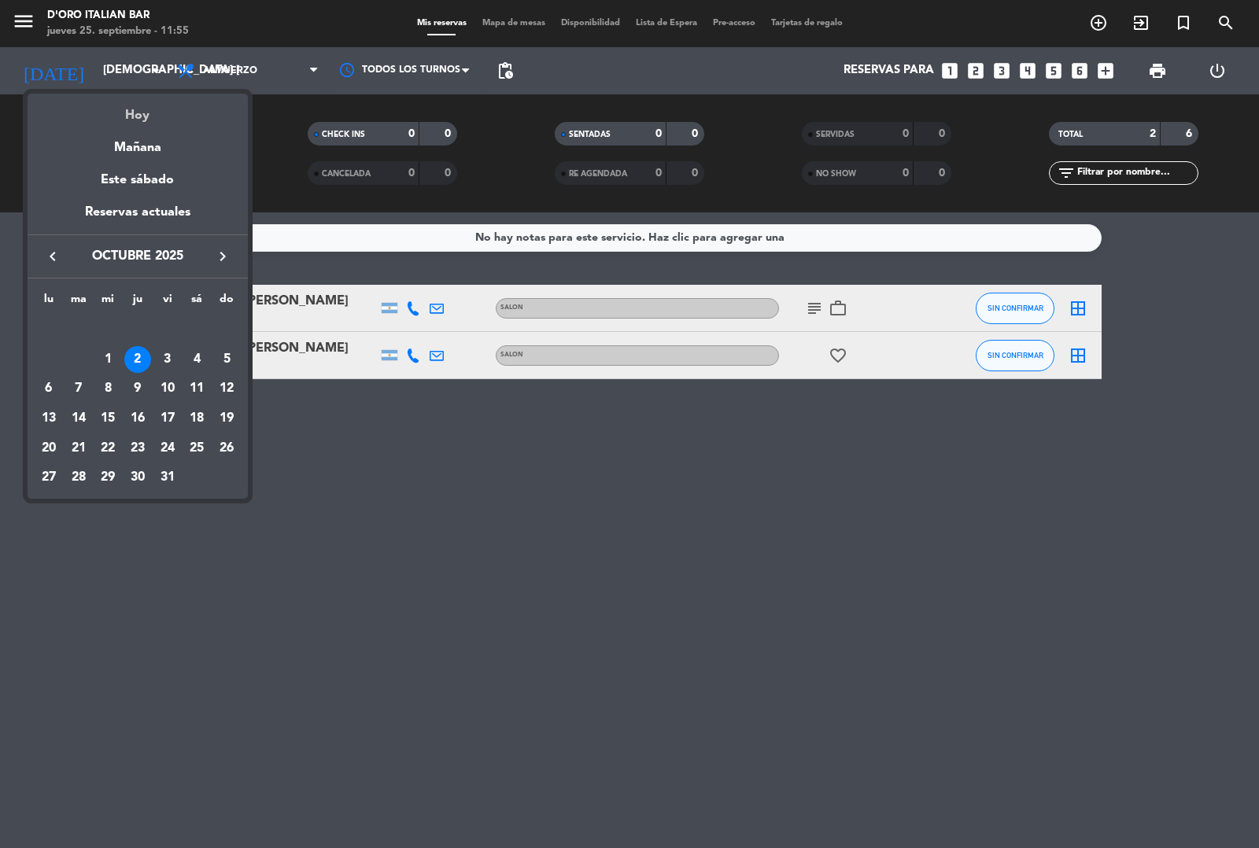
click at [142, 100] on div "Hoy" at bounding box center [138, 110] width 220 height 32
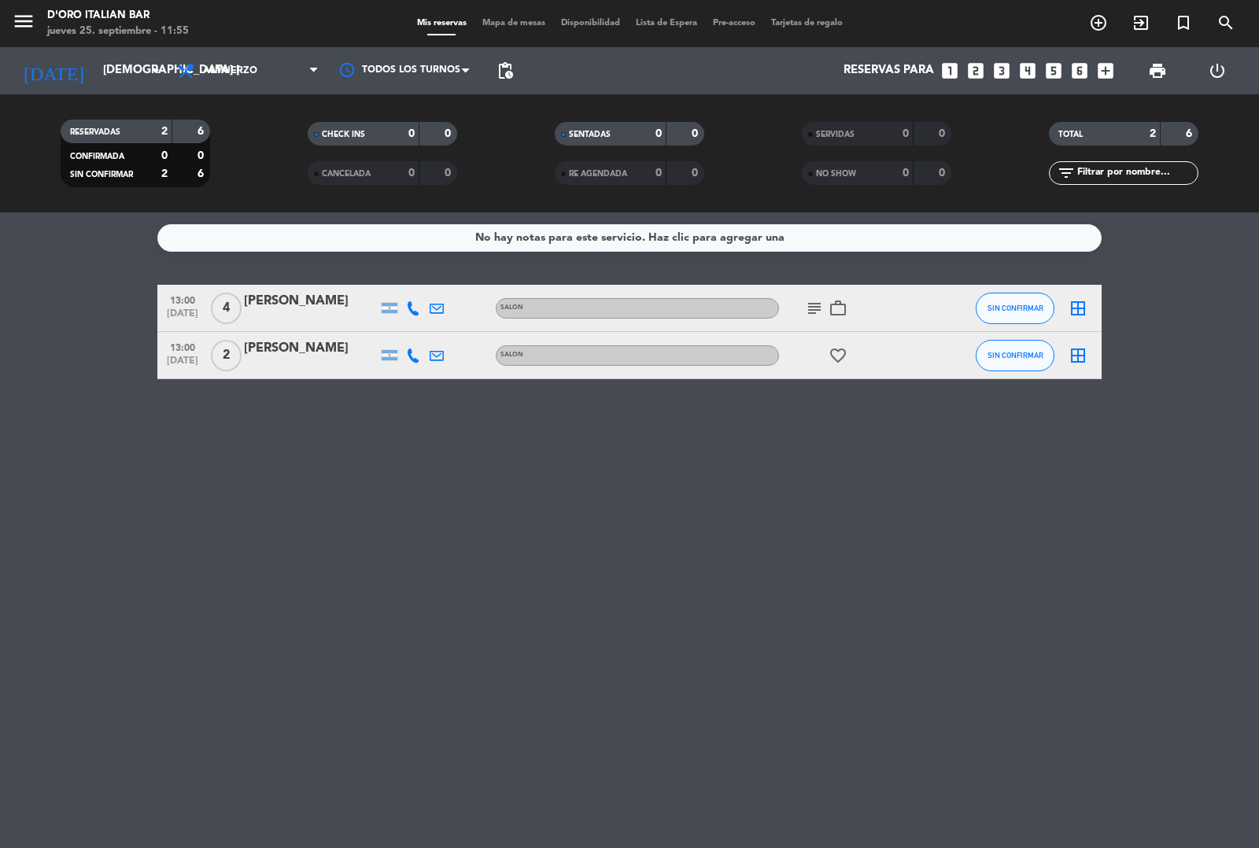
type input "[DEMOGRAPHIC_DATA] [DATE]"
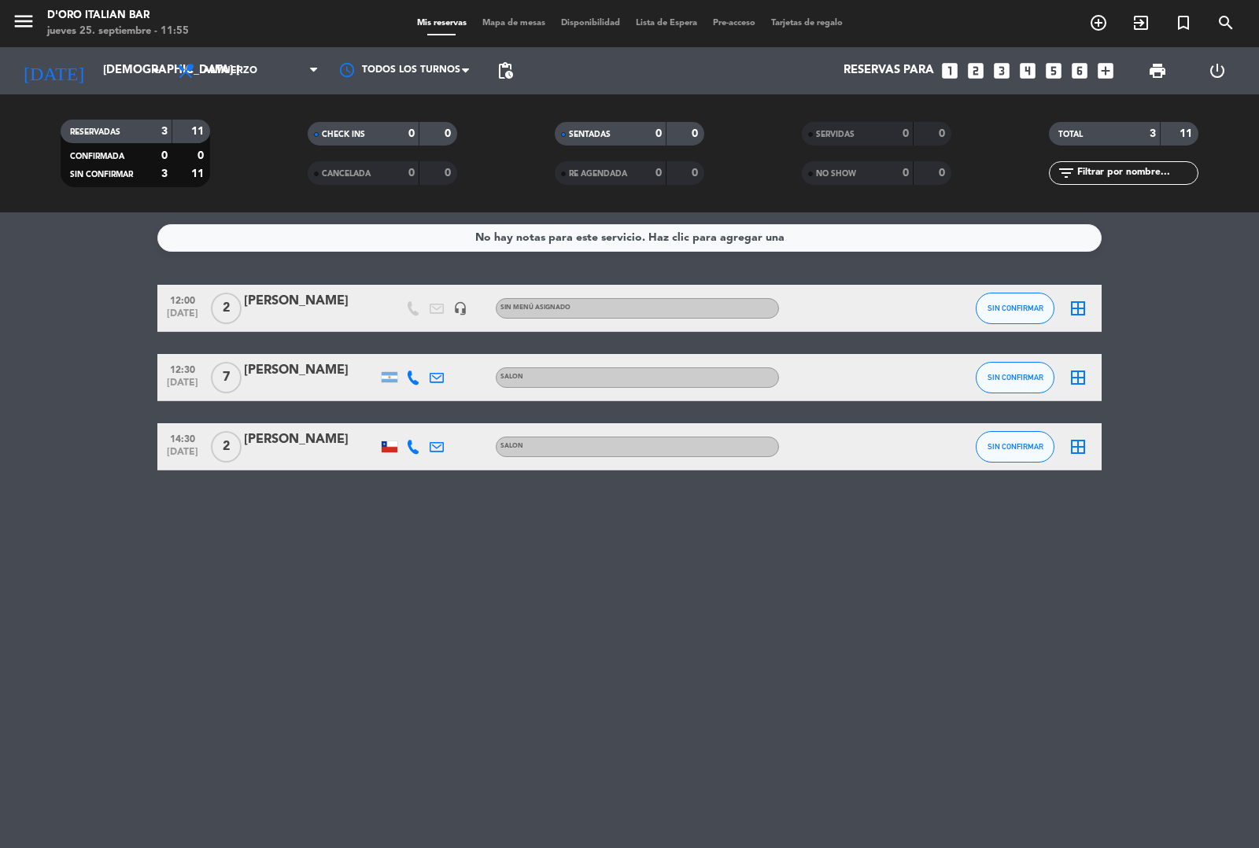
click at [1228, 21] on icon "search" at bounding box center [1226, 22] width 19 height 19
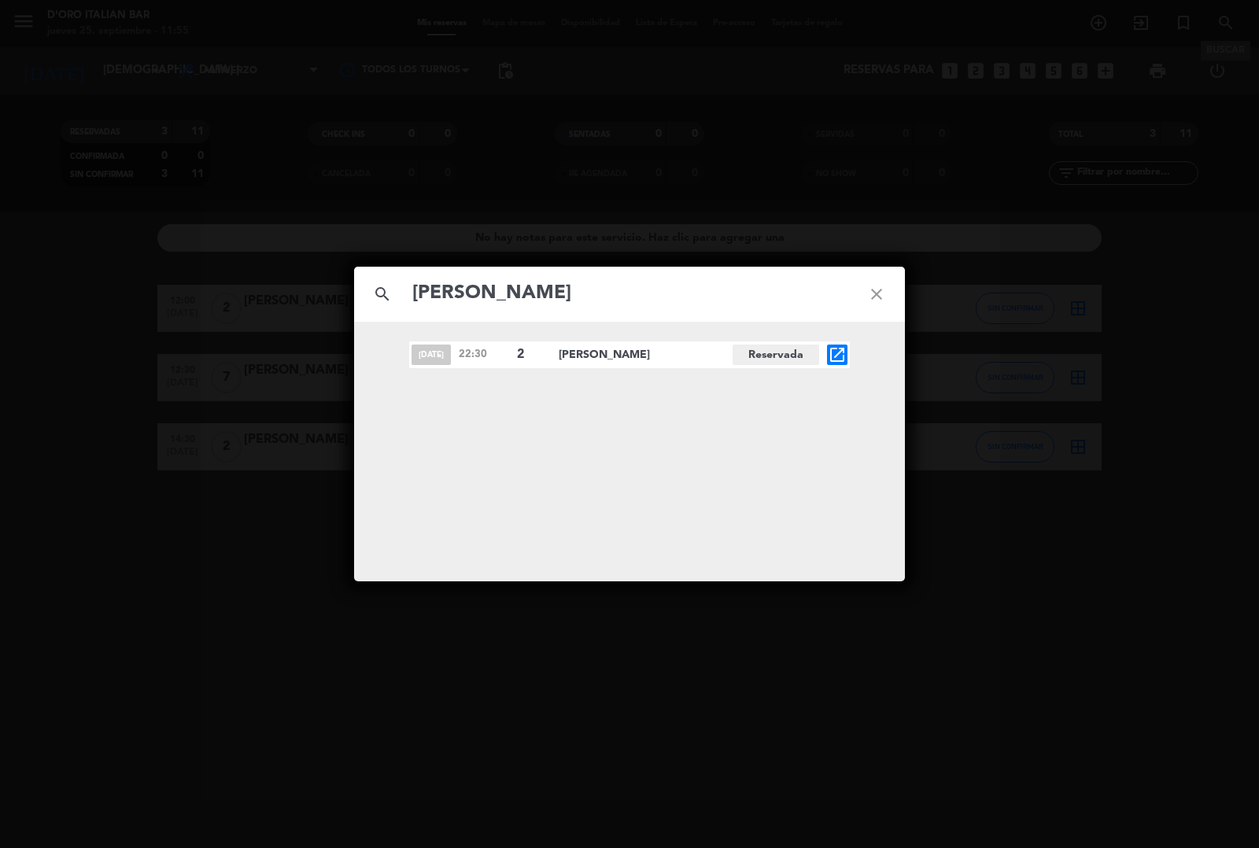
type input "[PERSON_NAME]"
click at [1033, 654] on div "search [PERSON_NAME] close [DATE] 22:30 2 [PERSON_NAME] Reservada open_in_new" at bounding box center [629, 424] width 1259 height 848
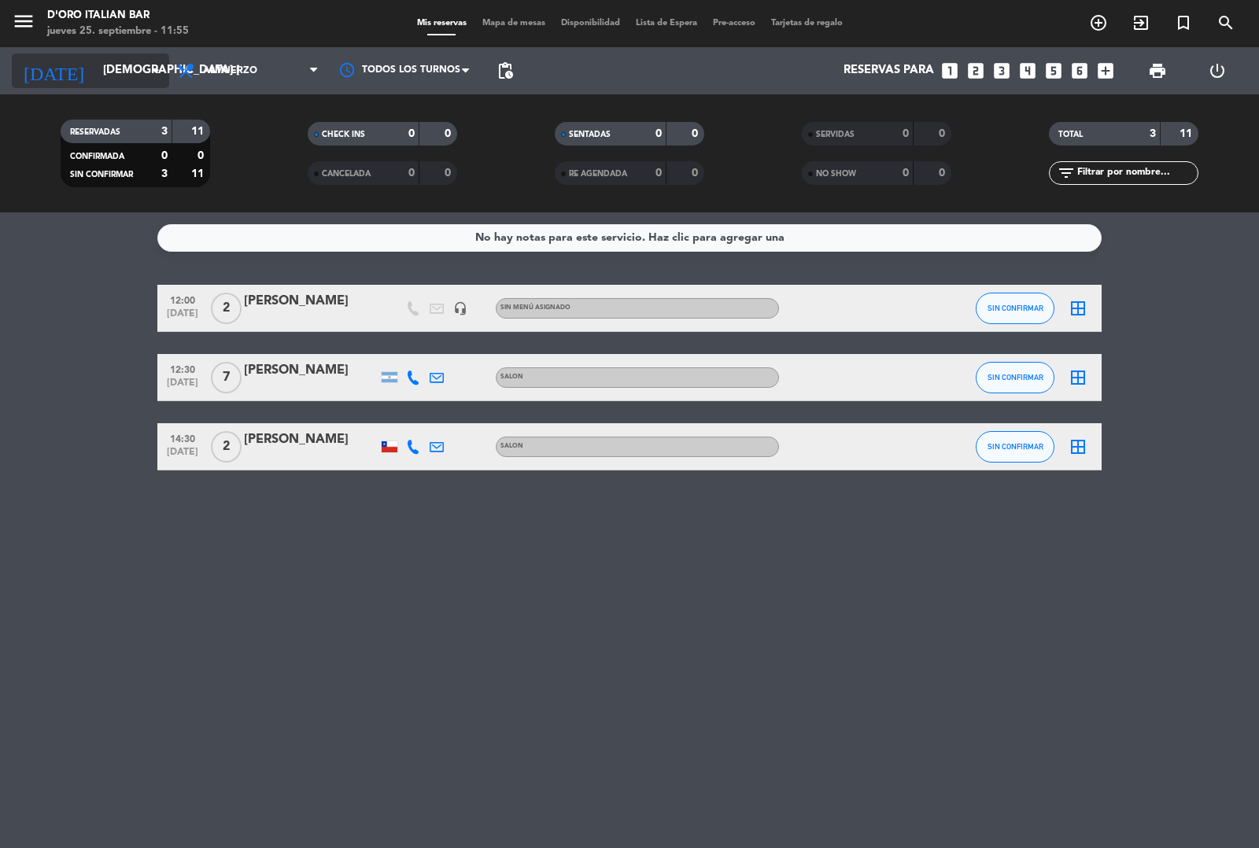
click at [124, 63] on input "[DEMOGRAPHIC_DATA] [DATE]" at bounding box center [171, 71] width 152 height 30
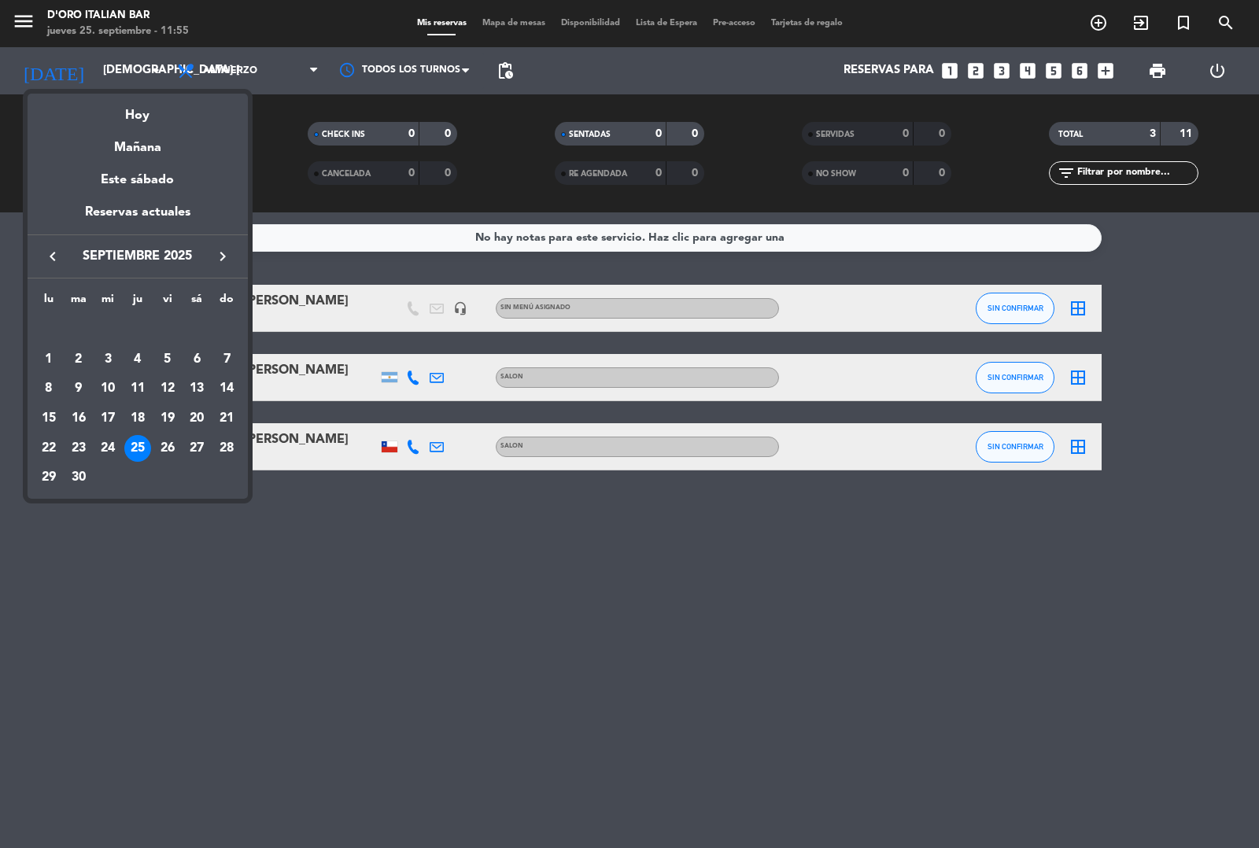
click at [224, 264] on icon "keyboard_arrow_right" at bounding box center [222, 256] width 19 height 19
click at [140, 356] on div "2" at bounding box center [137, 359] width 27 height 27
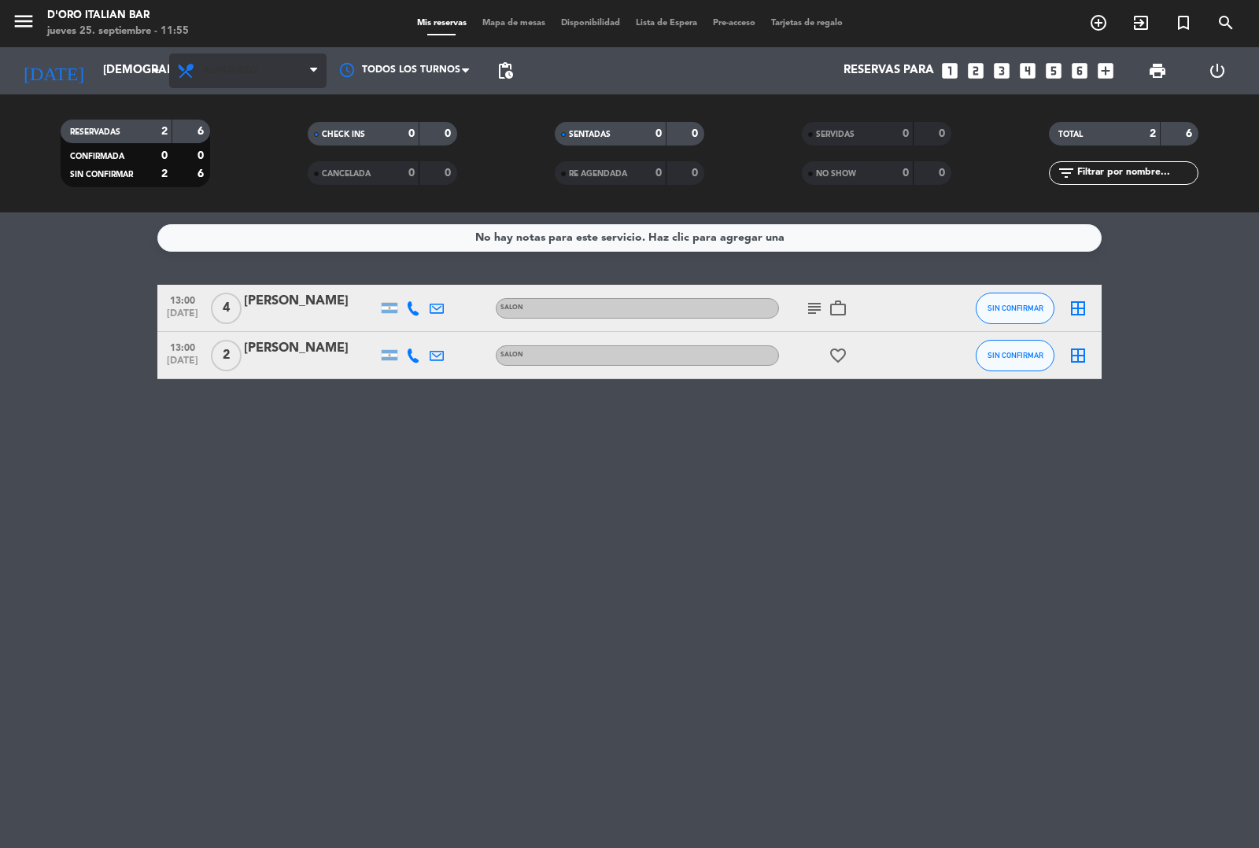
click at [278, 61] on span "Almuerzo" at bounding box center [247, 71] width 157 height 35
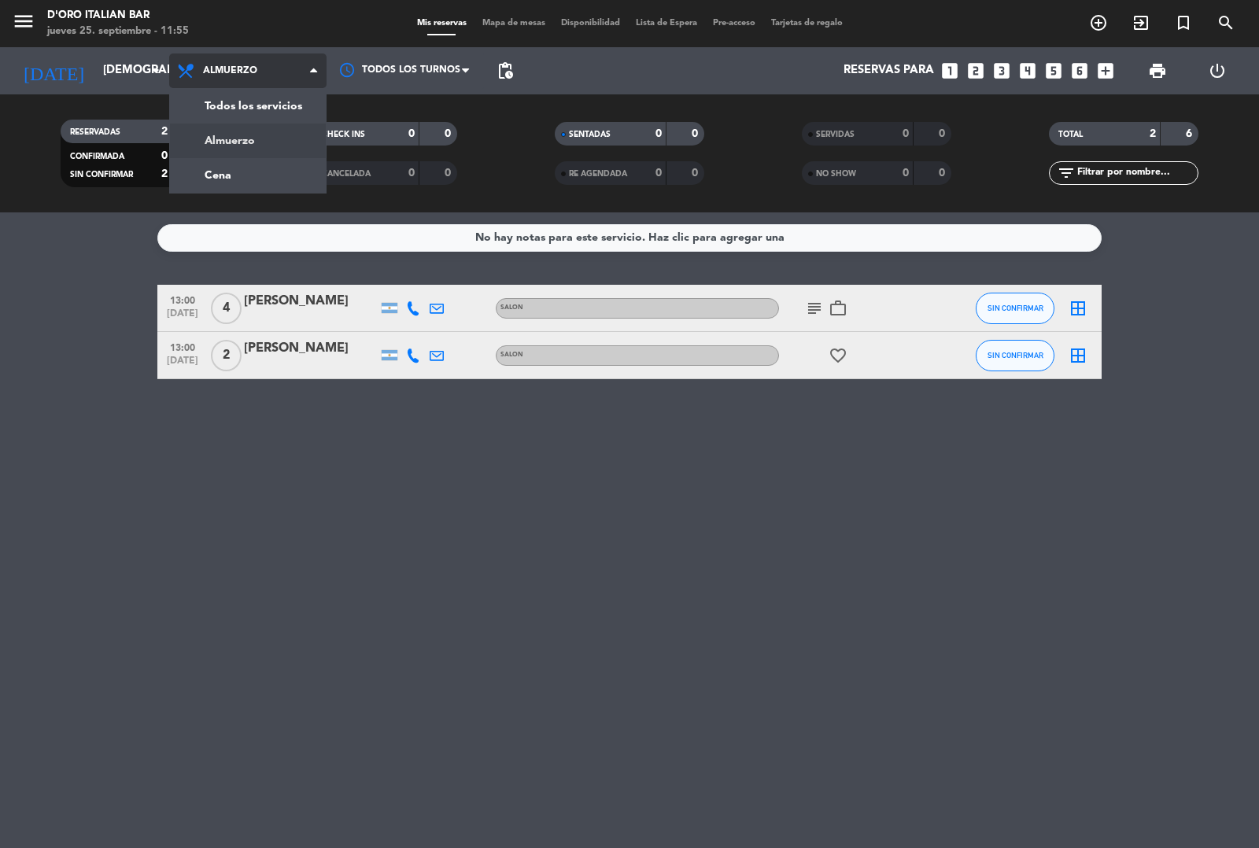
click at [245, 162] on div "menu D'oro Italian Bar jueves 25. septiembre - 11:55 Mis reservas Mapa de mesas…" at bounding box center [629, 106] width 1259 height 212
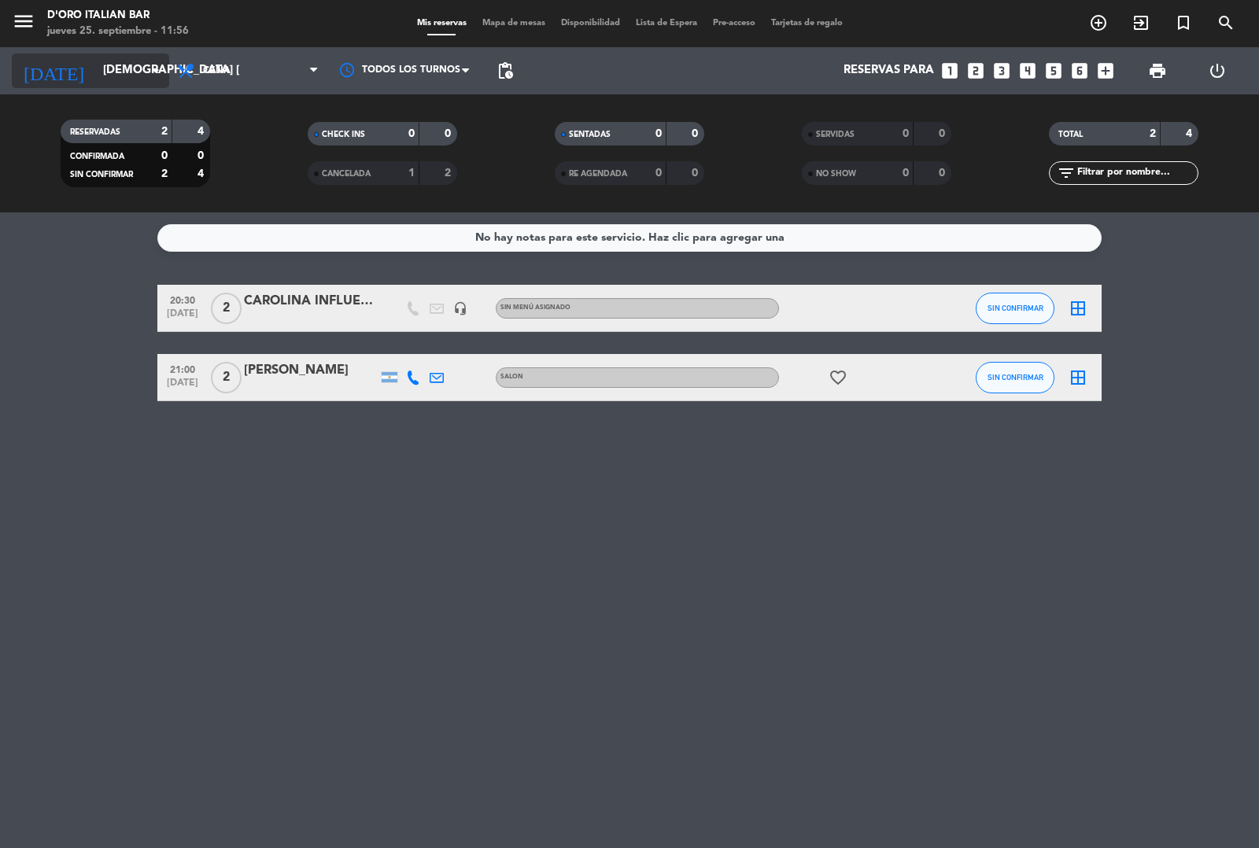
click at [114, 69] on input "[DEMOGRAPHIC_DATA] [DATE]" at bounding box center [171, 71] width 152 height 30
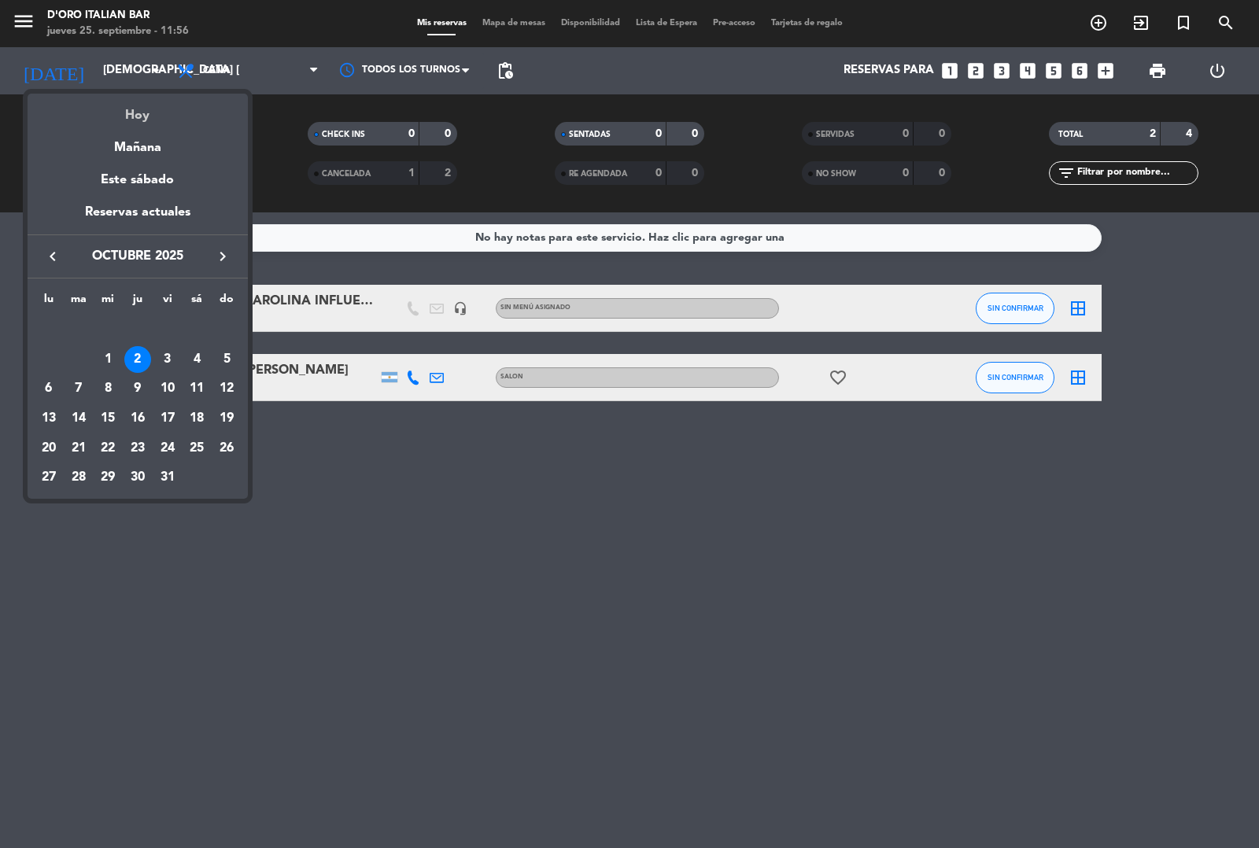
click at [146, 103] on div "Hoy" at bounding box center [138, 110] width 220 height 32
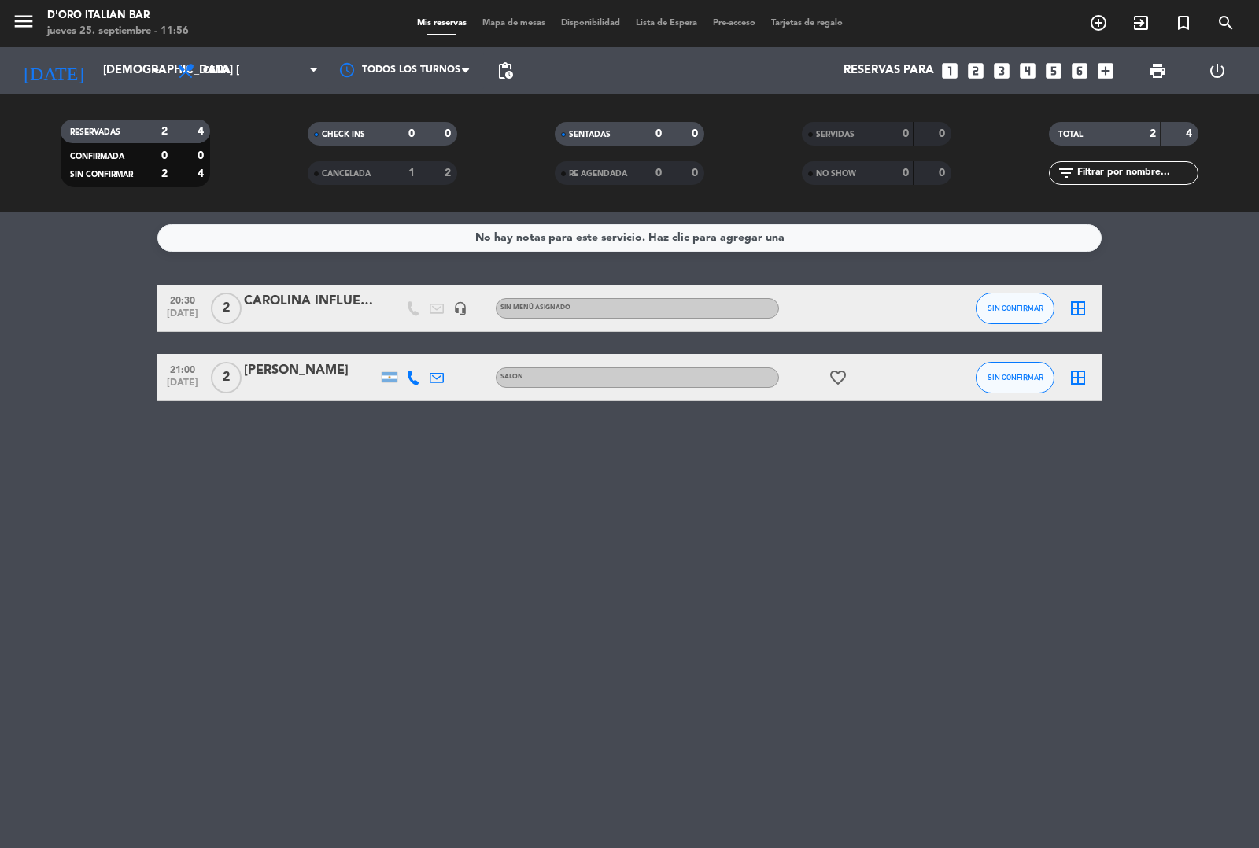
type input "[DEMOGRAPHIC_DATA] [DATE]"
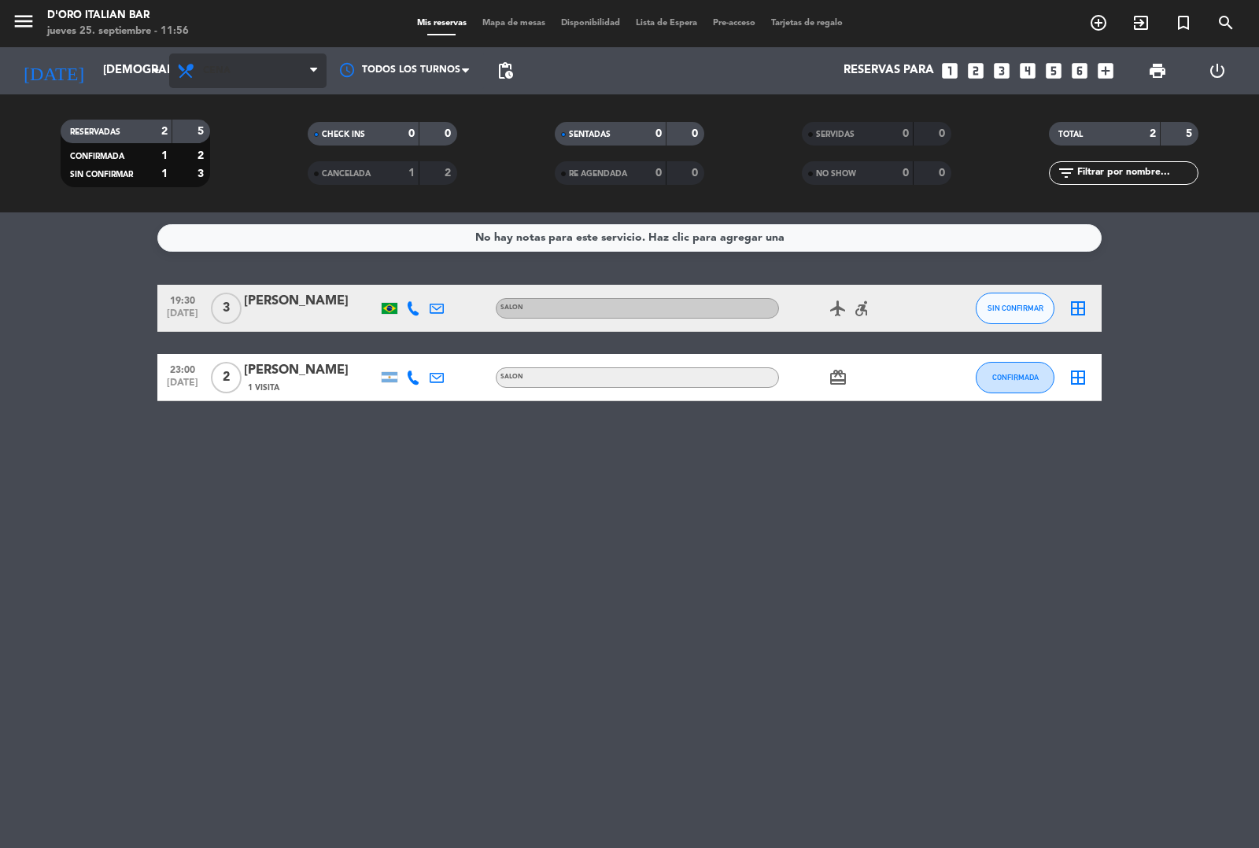
click at [288, 60] on span "Cena" at bounding box center [247, 71] width 157 height 35
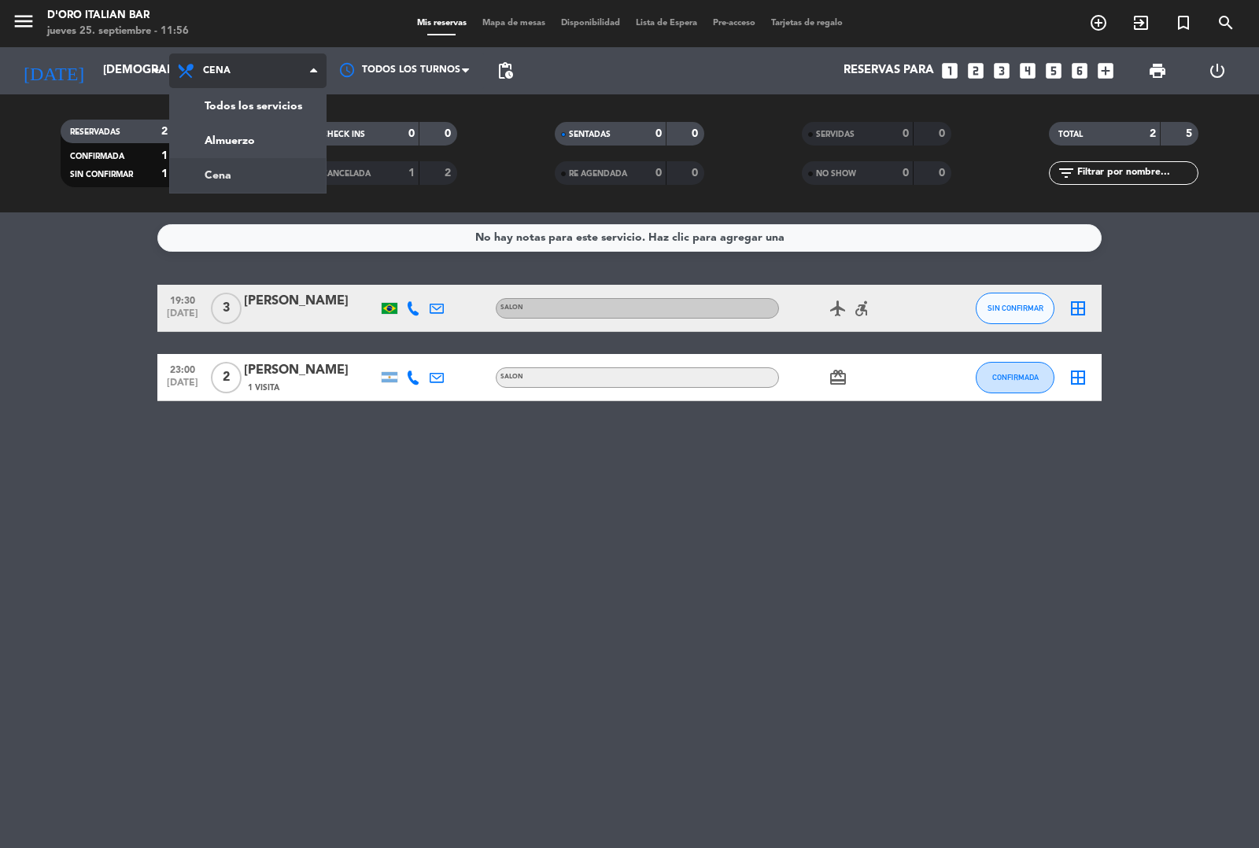
click at [300, 135] on div "menu D'oro Italian Bar jueves 25. septiembre - 11:56 Mis reservas Mapa de mesas…" at bounding box center [629, 106] width 1259 height 212
